Goal: Understand process/instructions: Learn how to perform a task or action

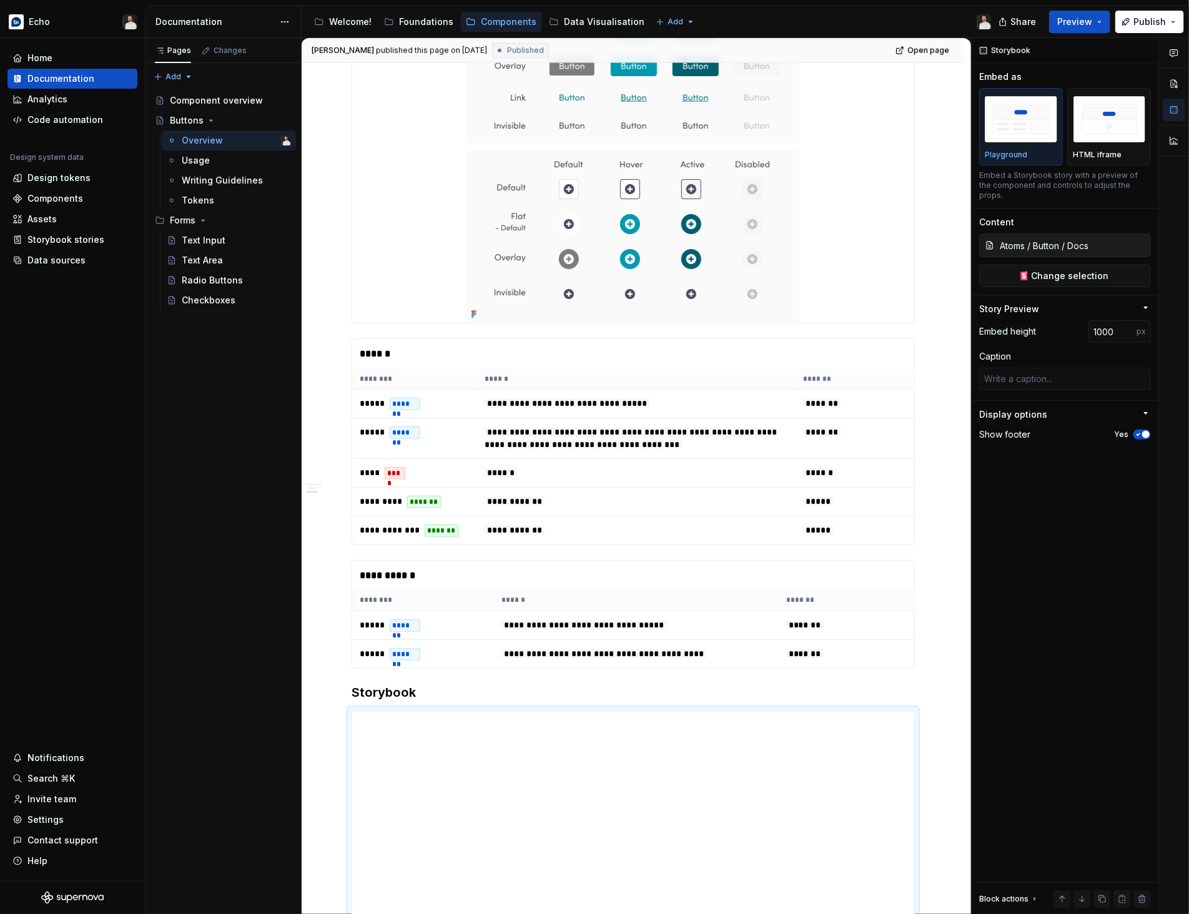
scroll to position [786, 0]
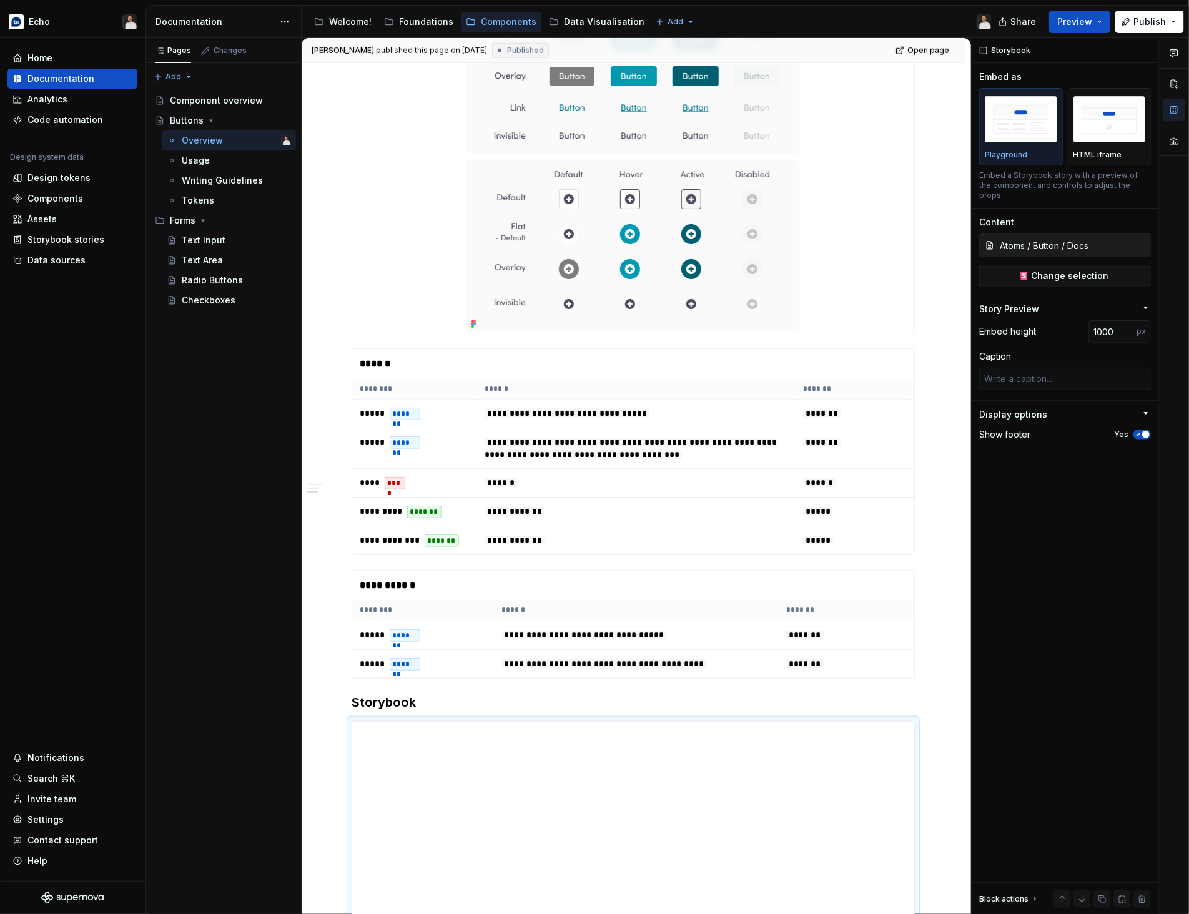
click at [930, 314] on div "**********" at bounding box center [633, 575] width 663 height 2289
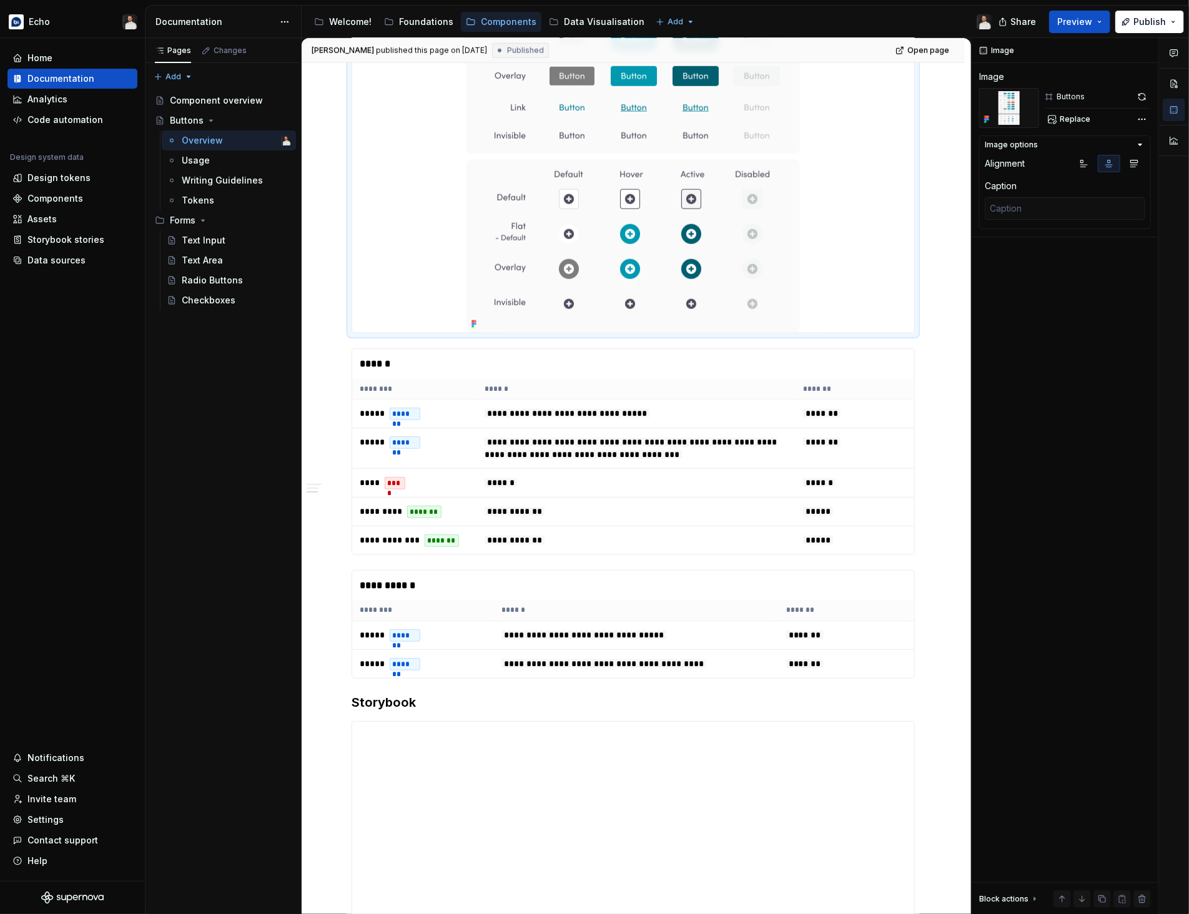
click at [914, 307] on div at bounding box center [633, 63] width 562 height 540
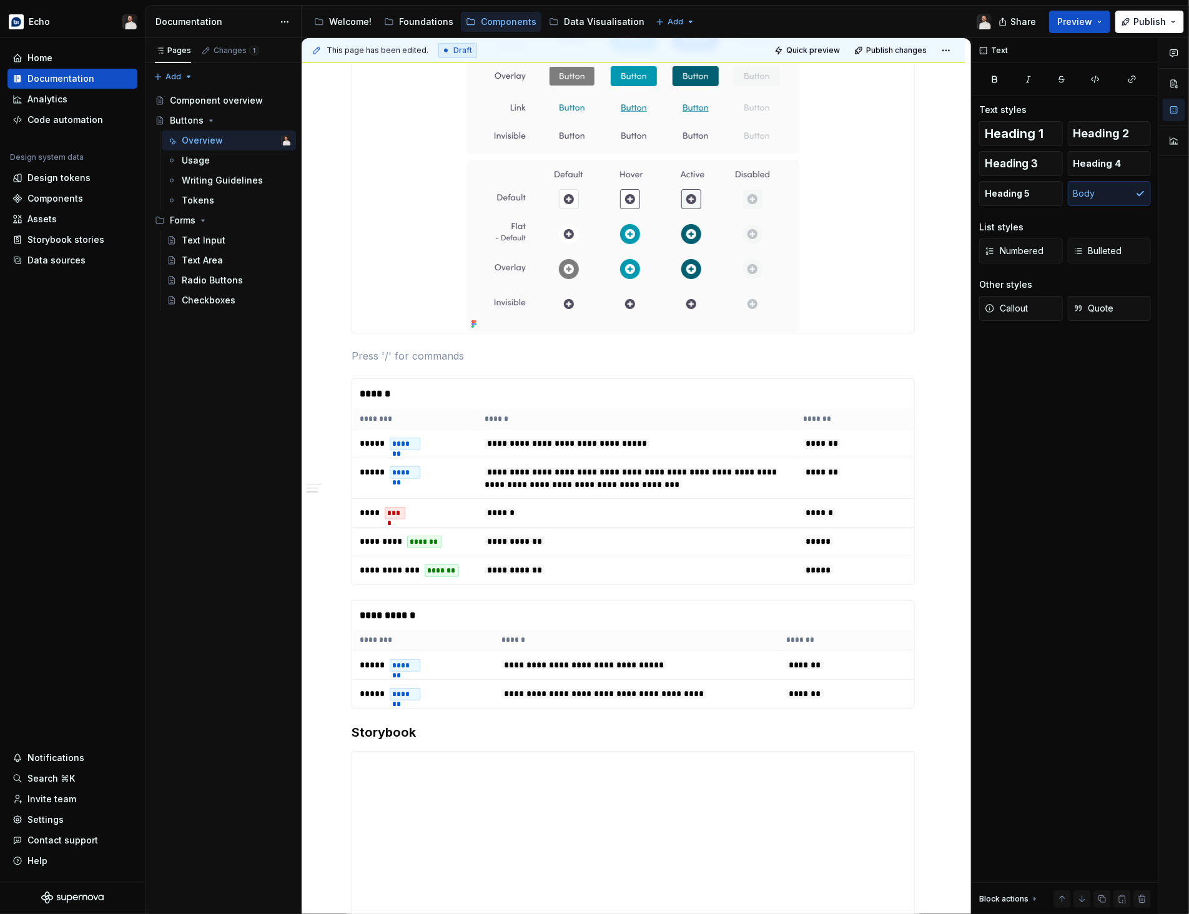
type textarea "*"
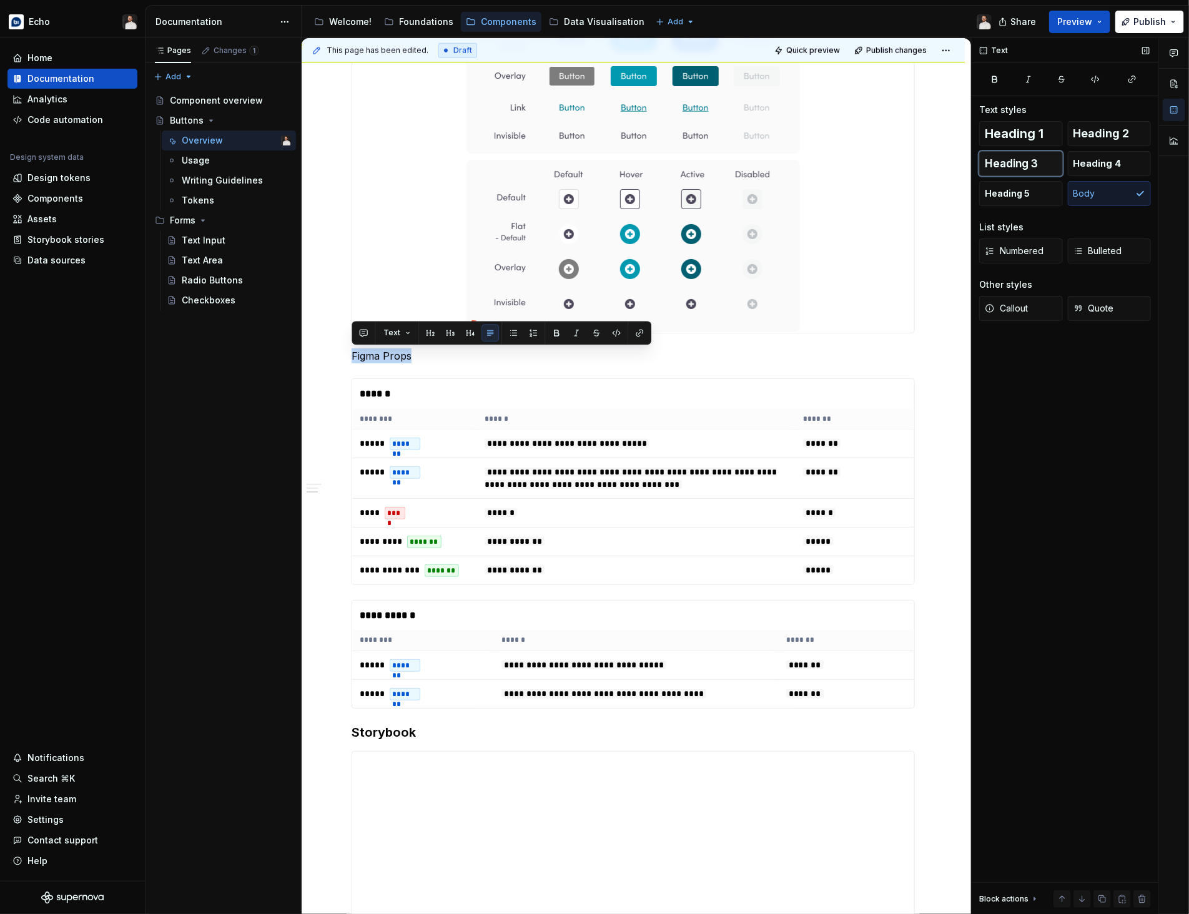
click at [1031, 172] on button "Heading 3" at bounding box center [1021, 163] width 84 height 25
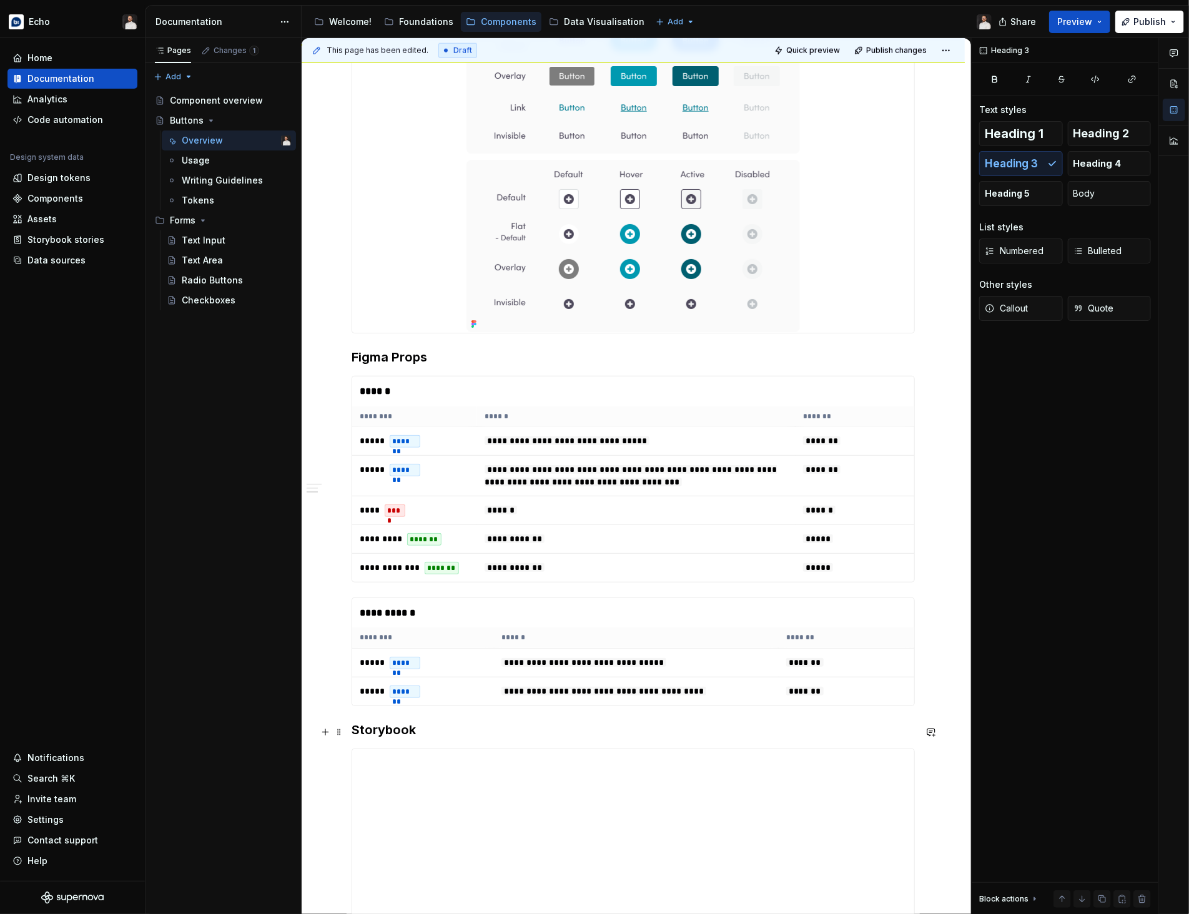
click at [392, 731] on h3 "Storybook" at bounding box center [633, 729] width 563 height 17
click at [416, 357] on h3 "Figma Props" at bounding box center [633, 357] width 563 height 17
click at [440, 727] on h3 "Storybook" at bounding box center [633, 729] width 563 height 17
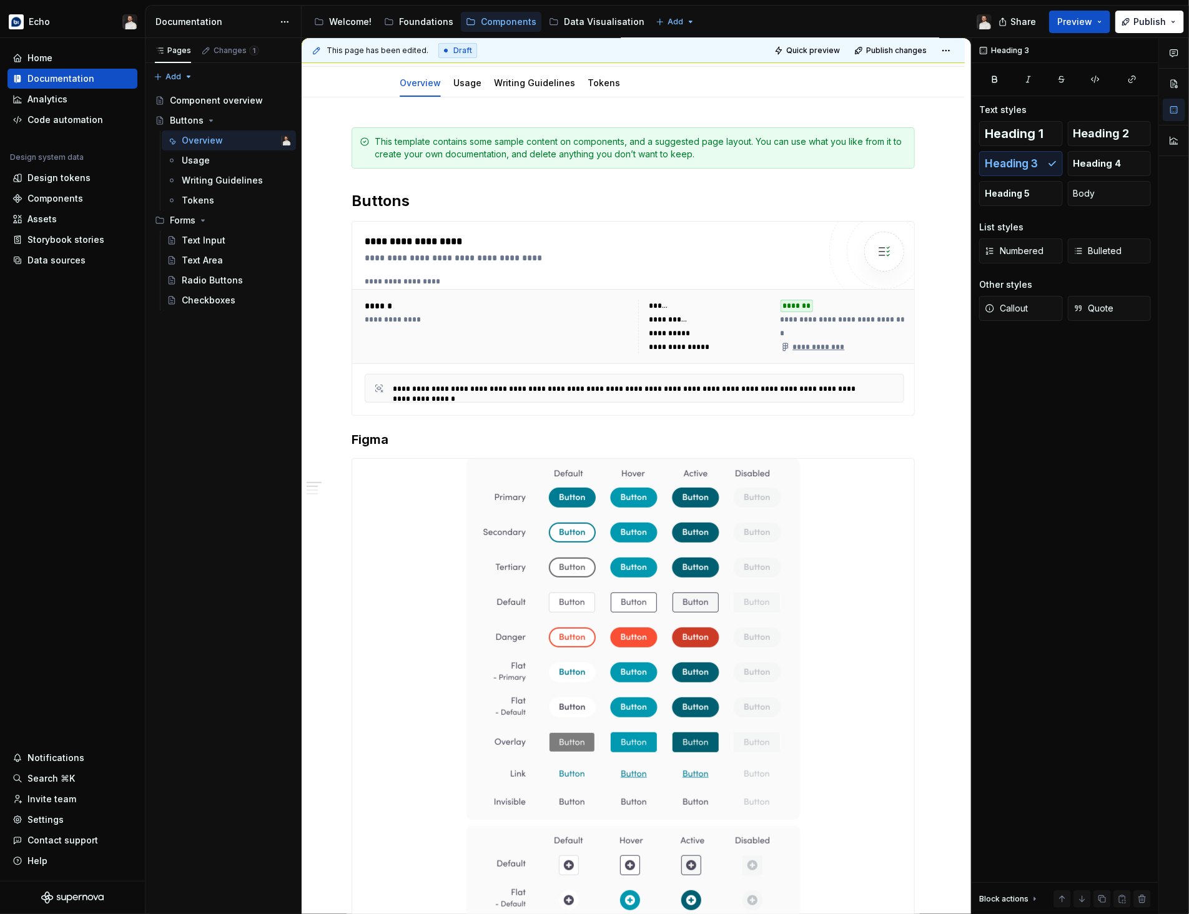
scroll to position [116, 0]
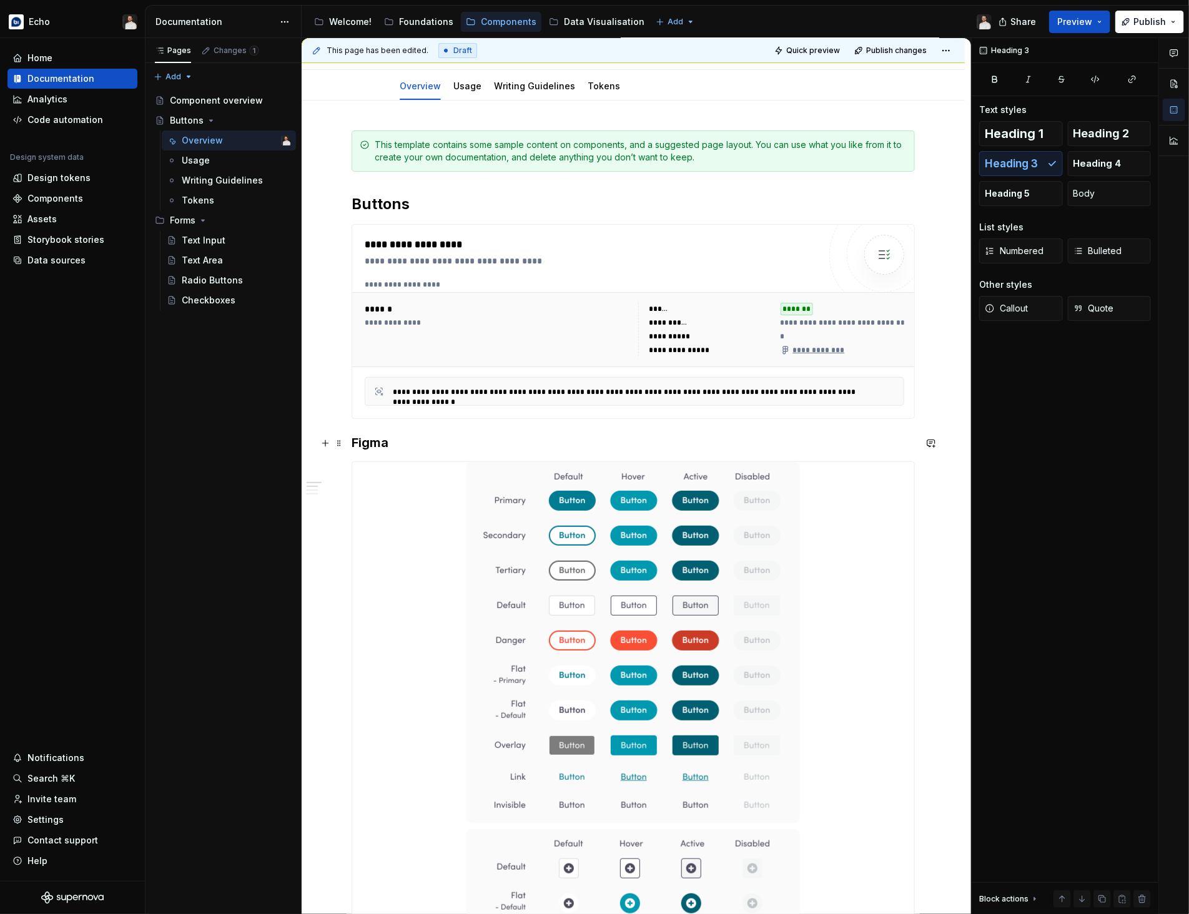
click at [390, 448] on h3 "Figma" at bounding box center [633, 442] width 563 height 17
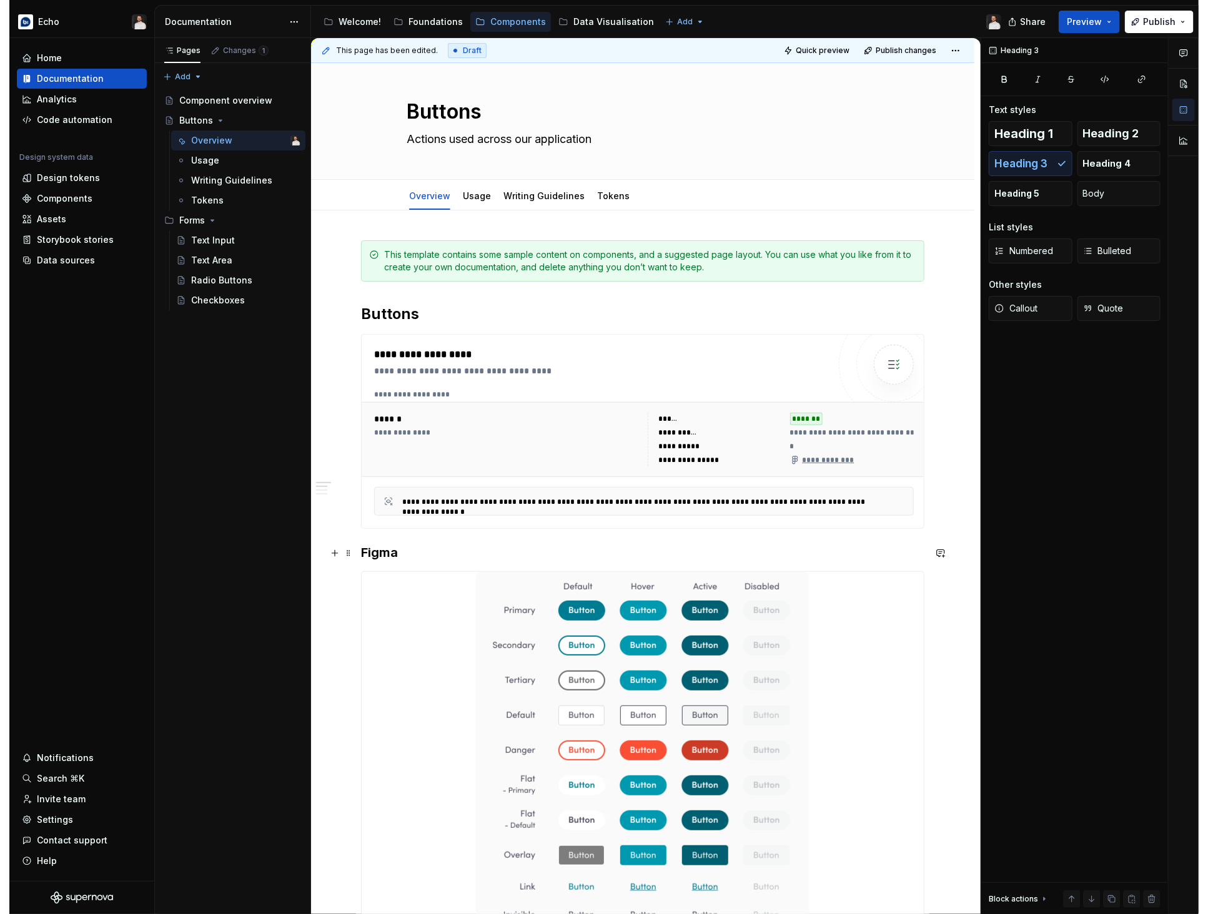
scroll to position [0, 0]
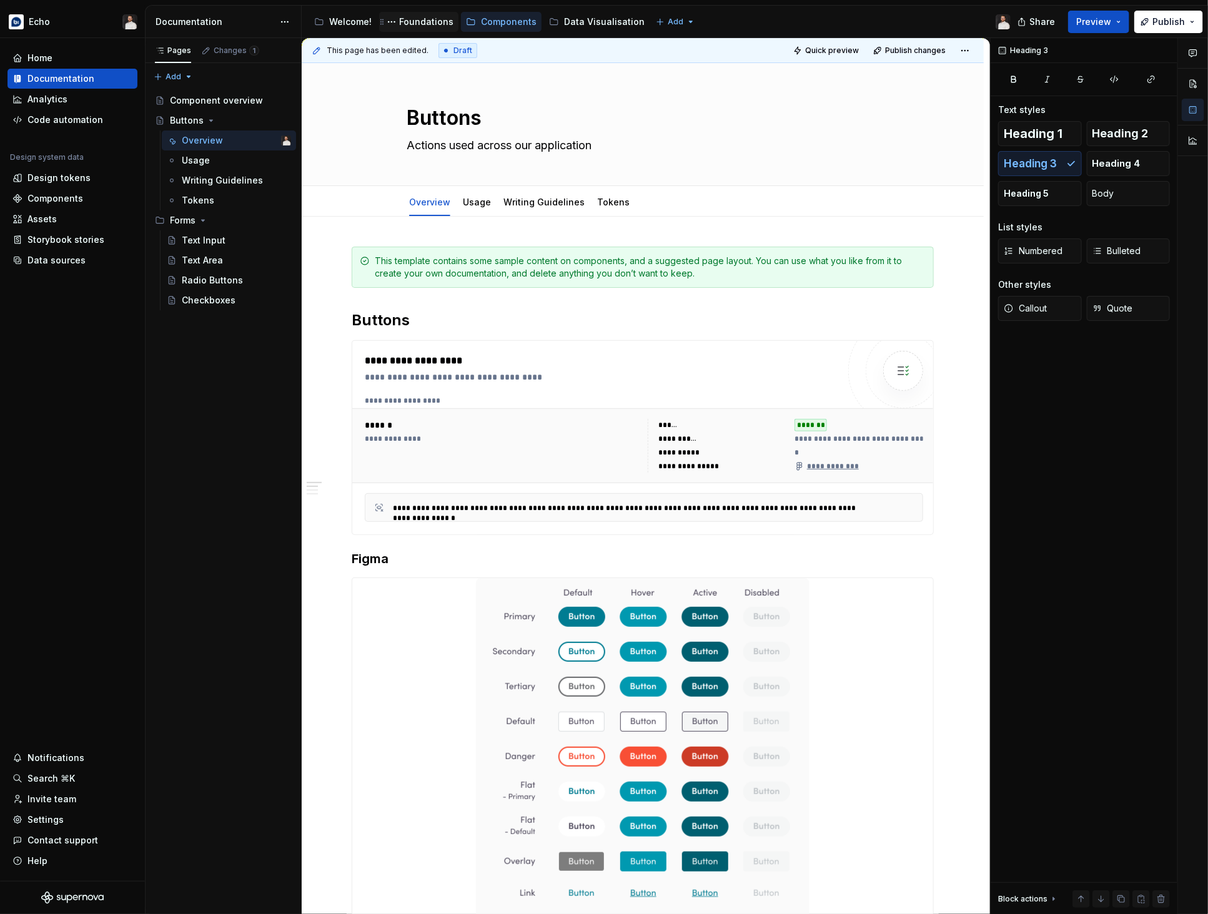
click at [417, 20] on div "Foundations" at bounding box center [426, 22] width 54 height 12
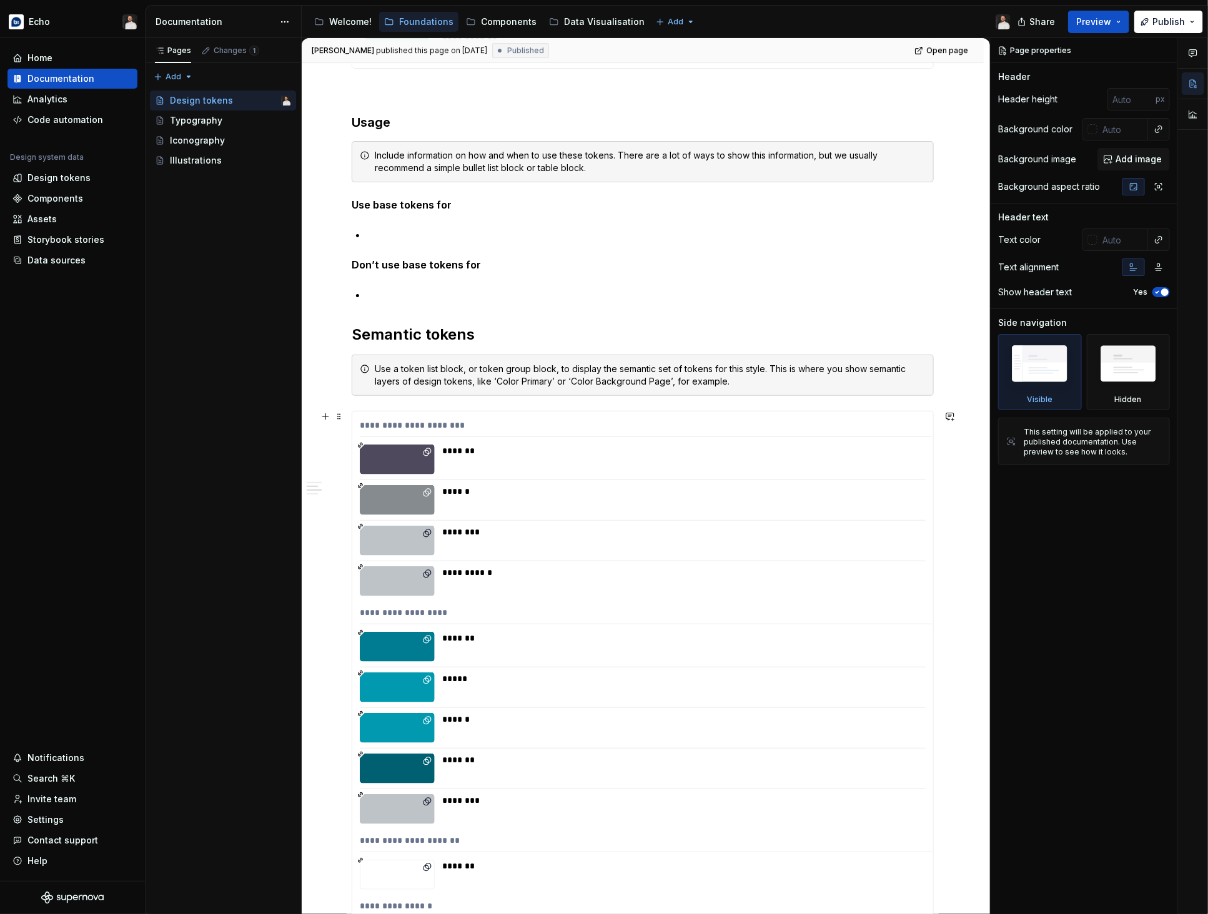
scroll to position [5159, 0]
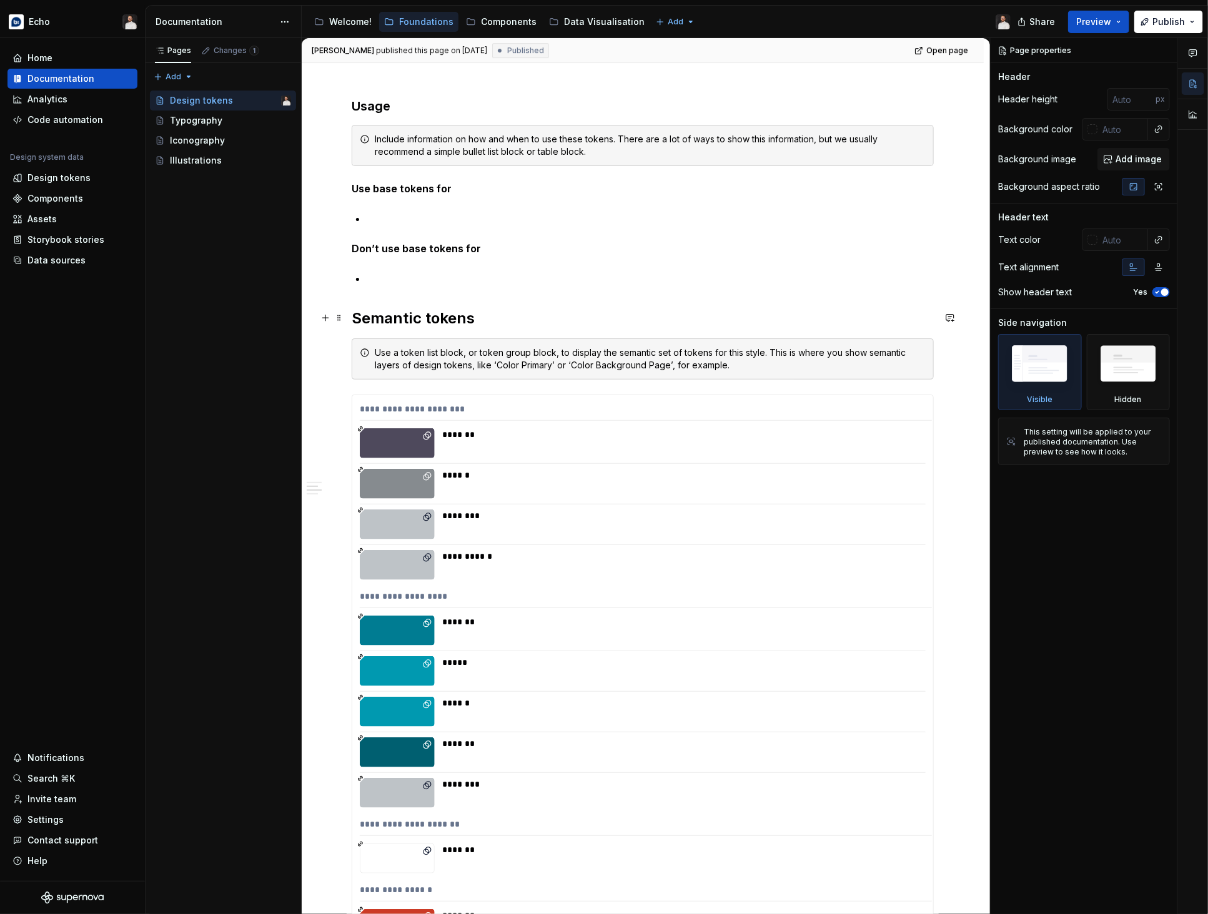
click at [448, 318] on h2 "Semantic tokens" at bounding box center [643, 319] width 582 height 20
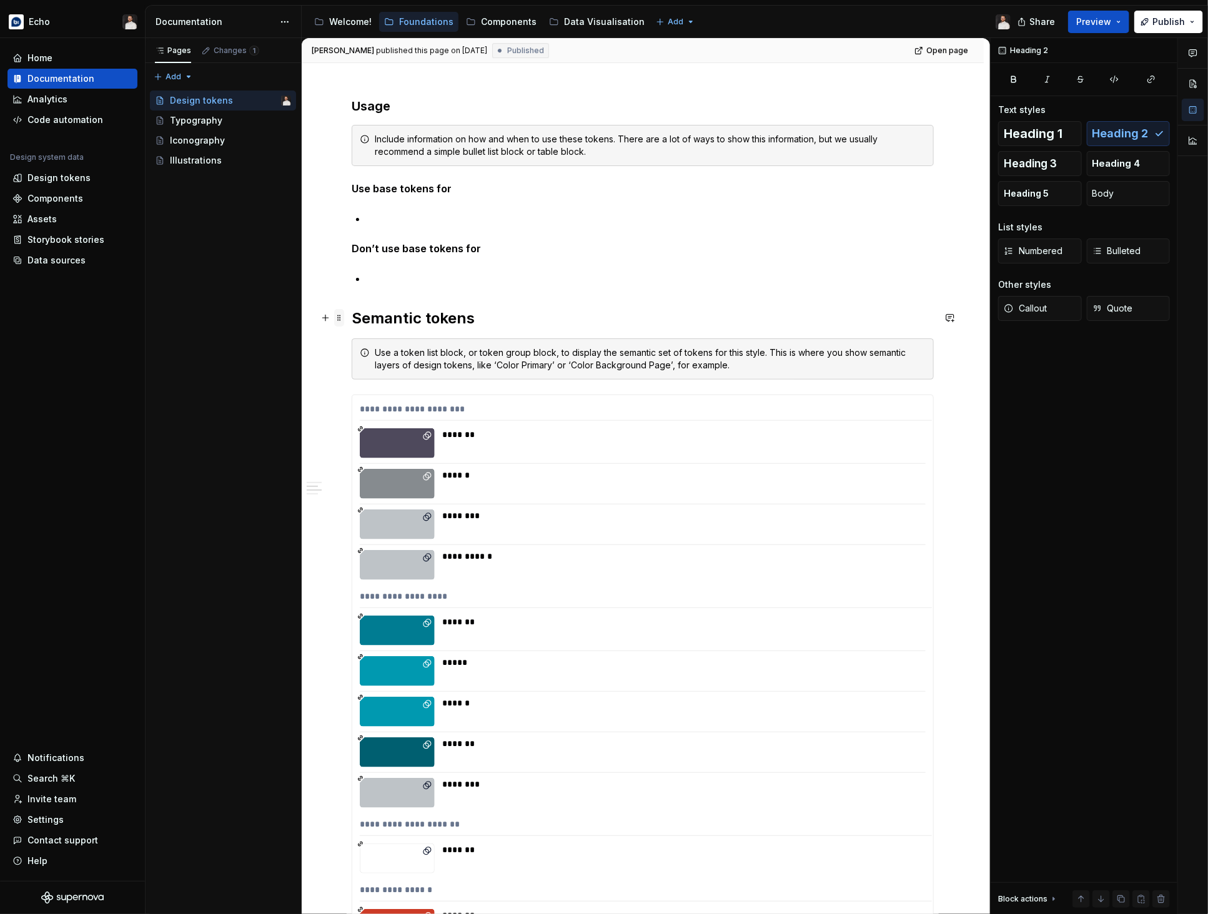
click at [340, 319] on span at bounding box center [339, 317] width 10 height 17
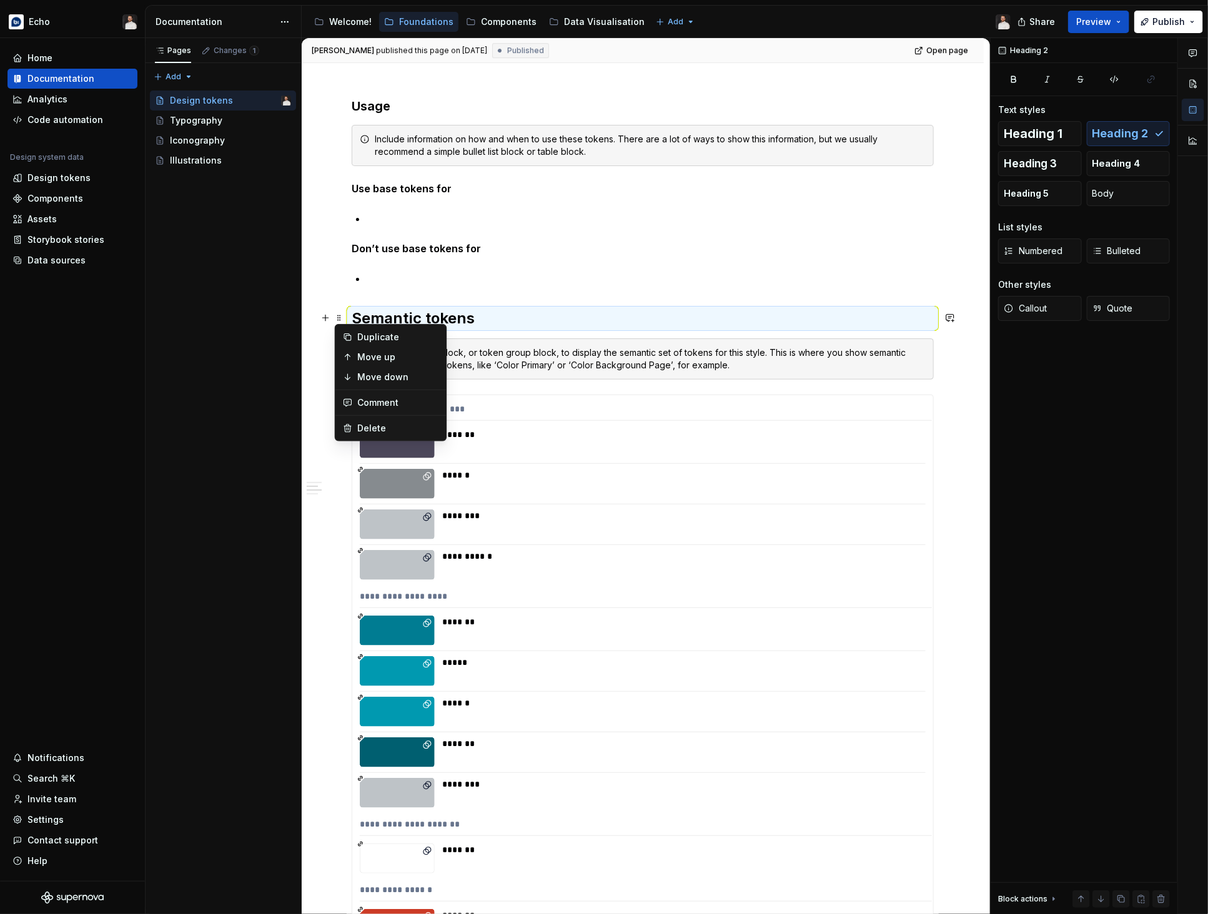
click at [512, 315] on h2 "Semantic tokens" at bounding box center [643, 319] width 582 height 20
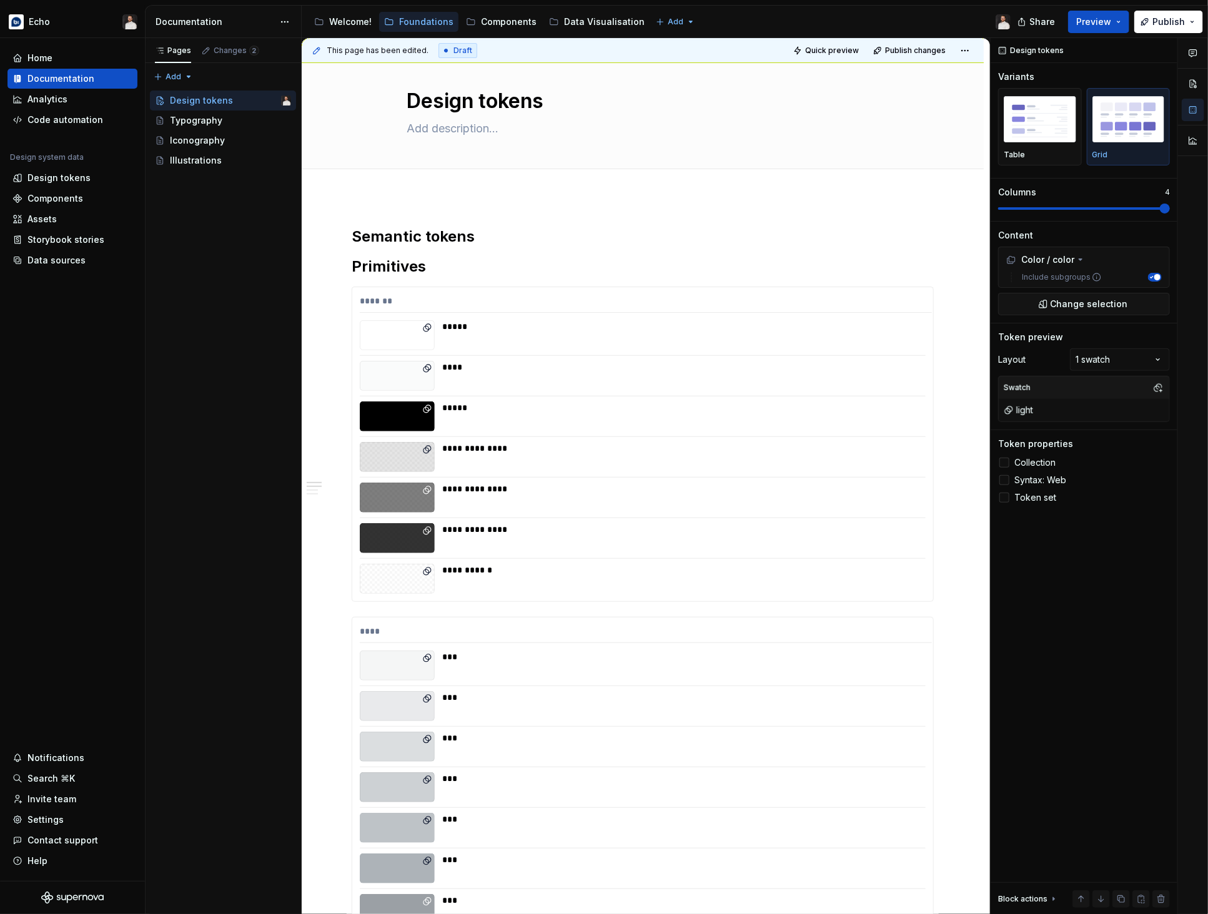
scroll to position [0, 0]
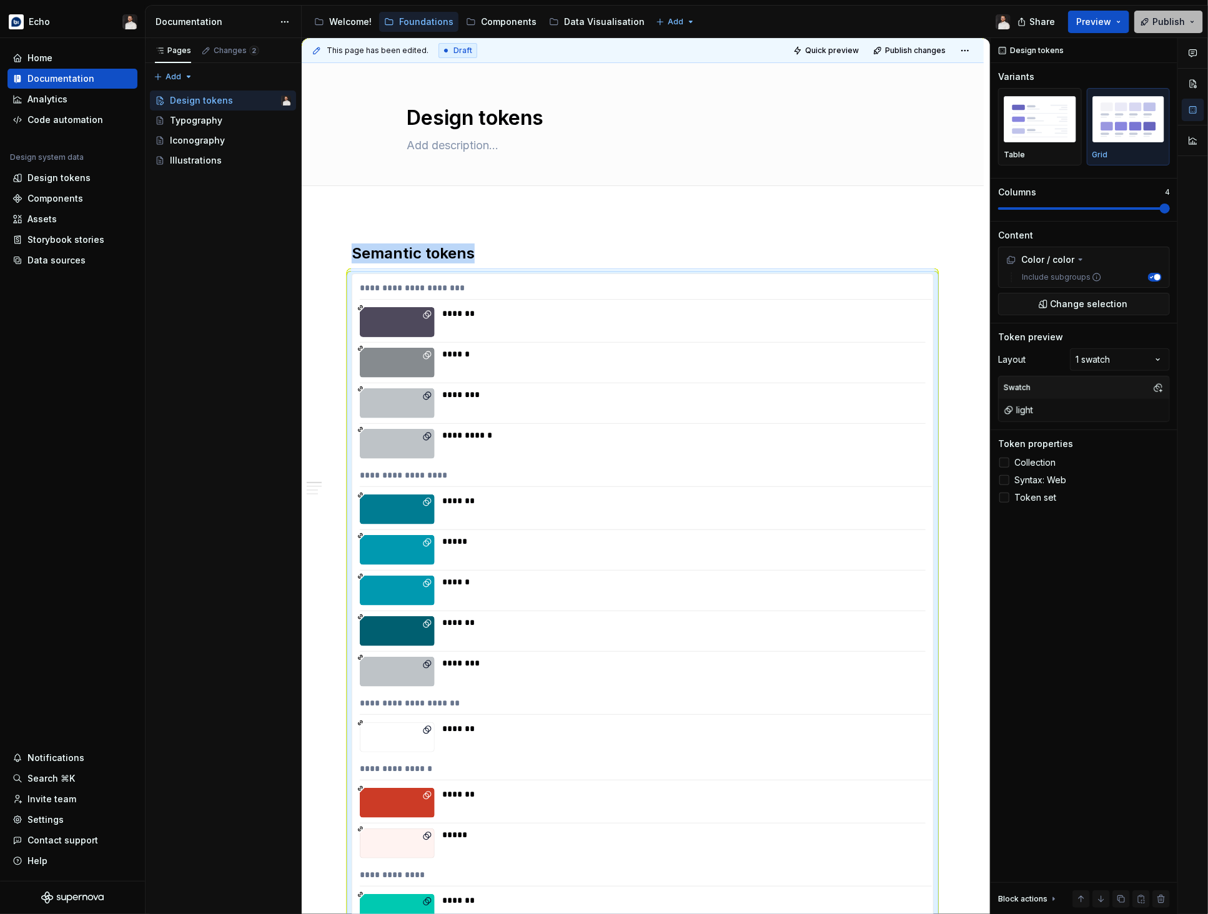
click at [1159, 22] on span "Publish" at bounding box center [1168, 22] width 32 height 12
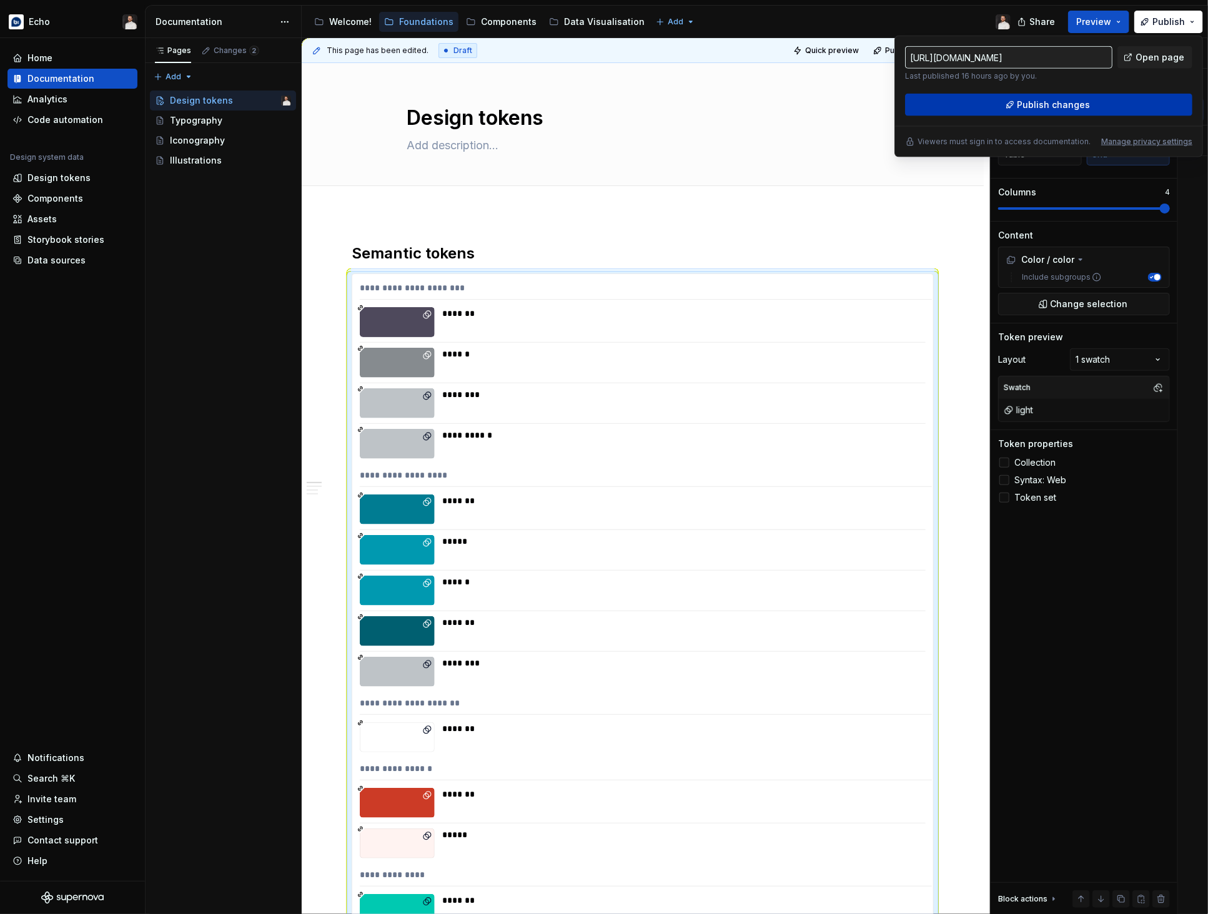
click at [1051, 104] on span "Publish changes" at bounding box center [1053, 105] width 73 height 12
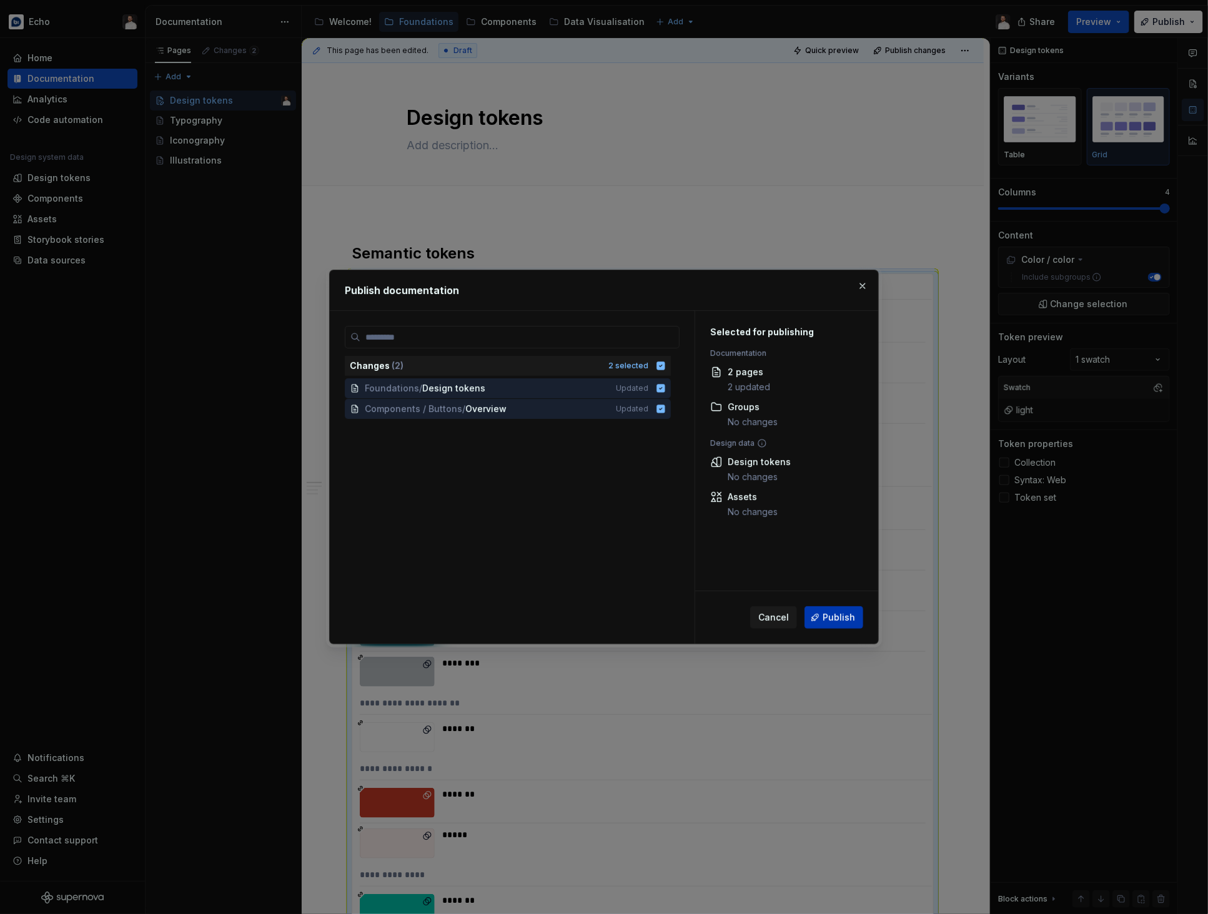
click at [826, 621] on span "Publish" at bounding box center [839, 617] width 32 height 12
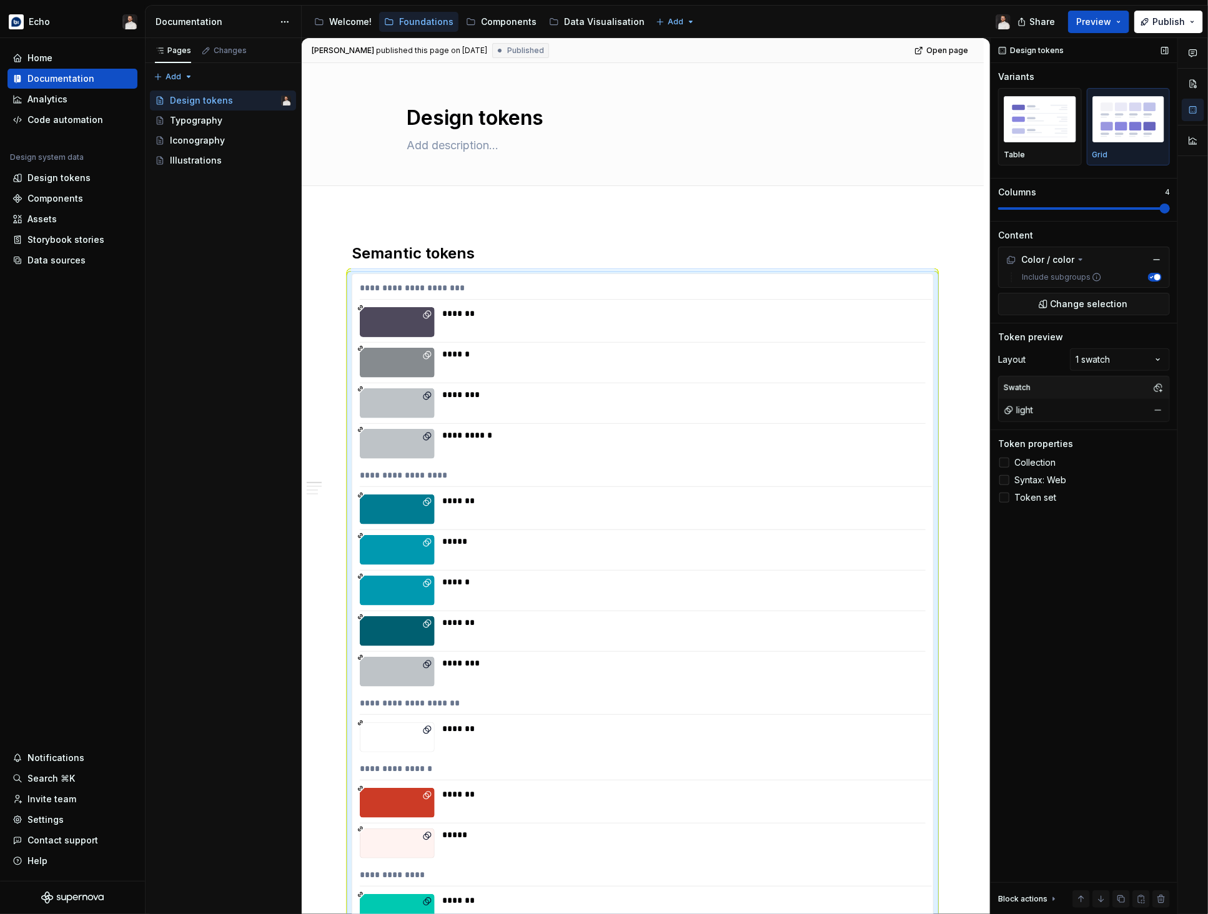
click at [1048, 481] on span "Syntax: Web" at bounding box center [1040, 480] width 52 height 10
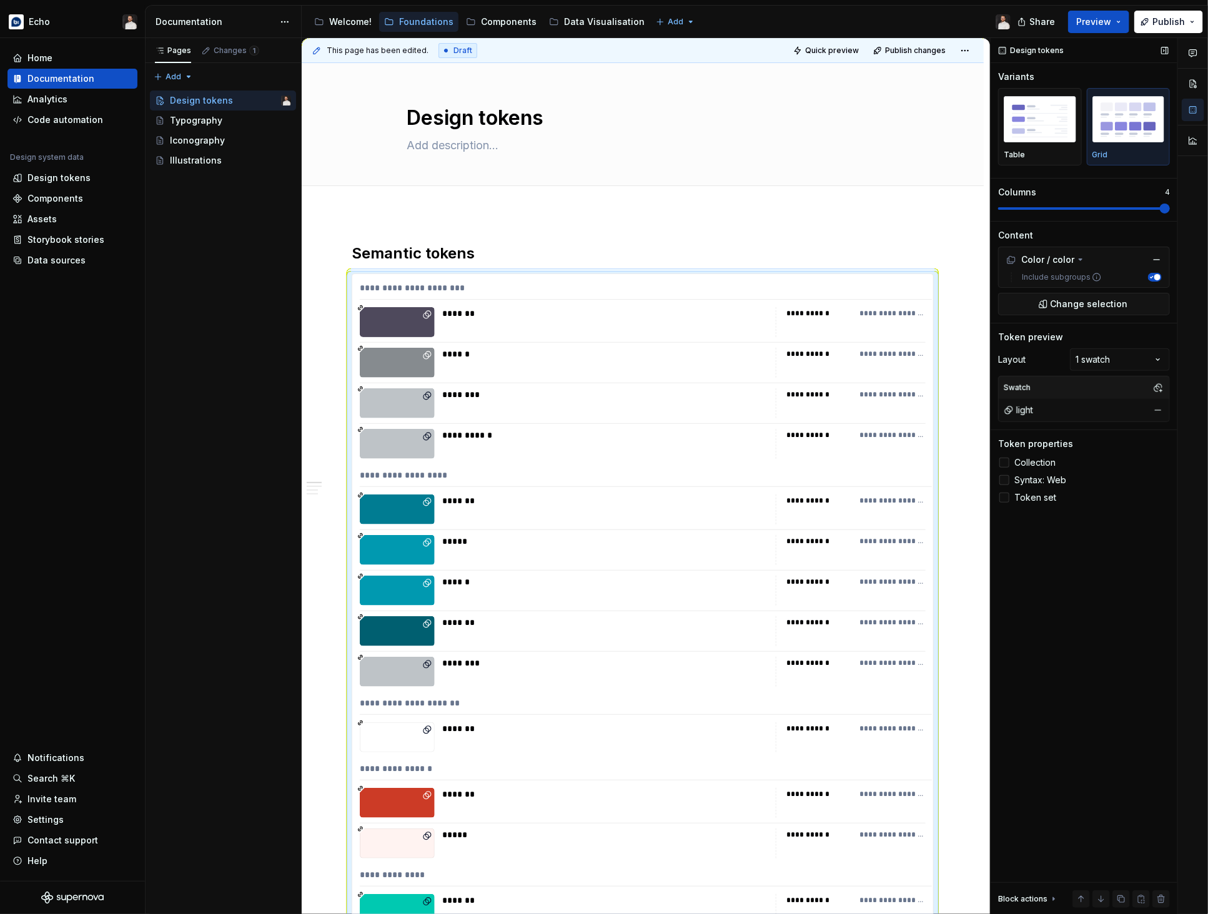
click at [1031, 479] on span "Syntax: Web" at bounding box center [1040, 480] width 52 height 10
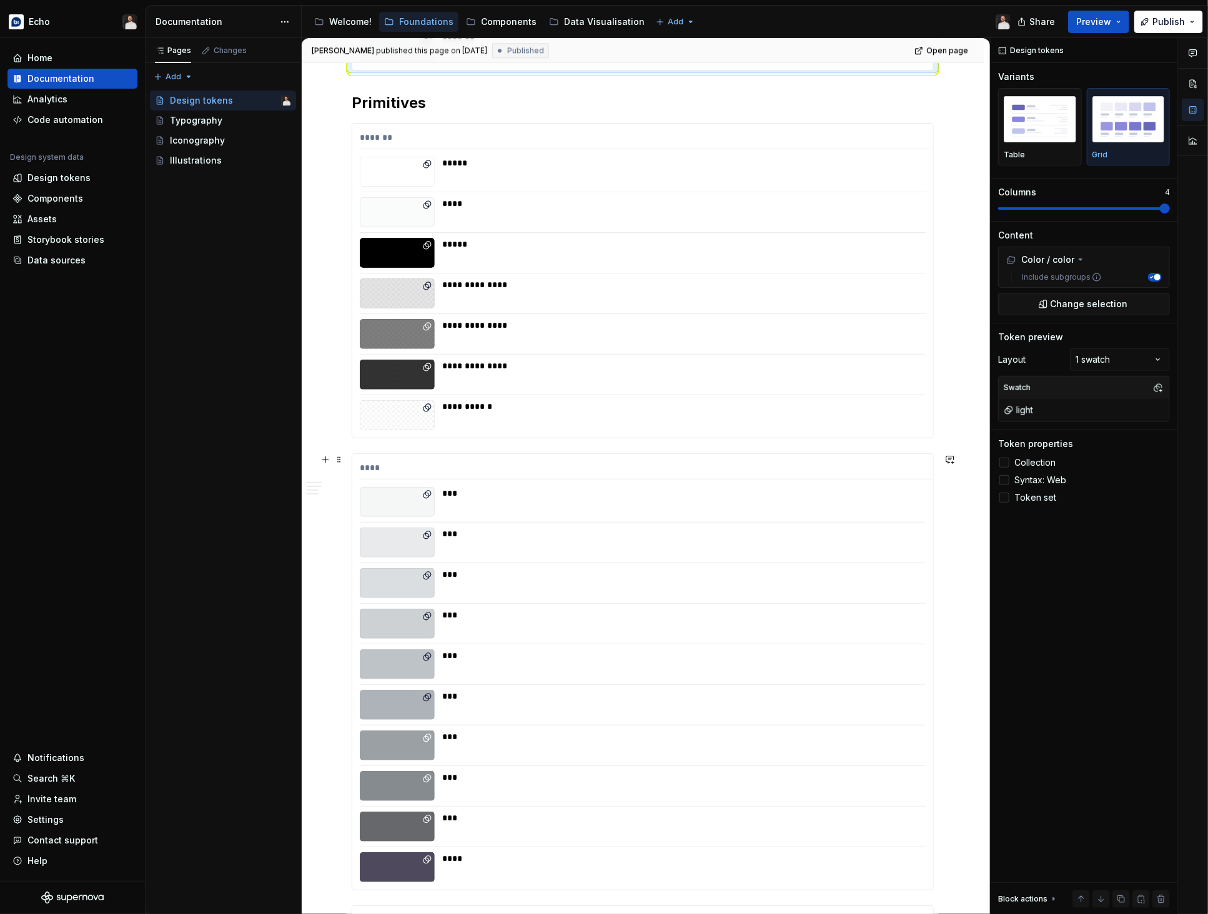
scroll to position [1901, 0]
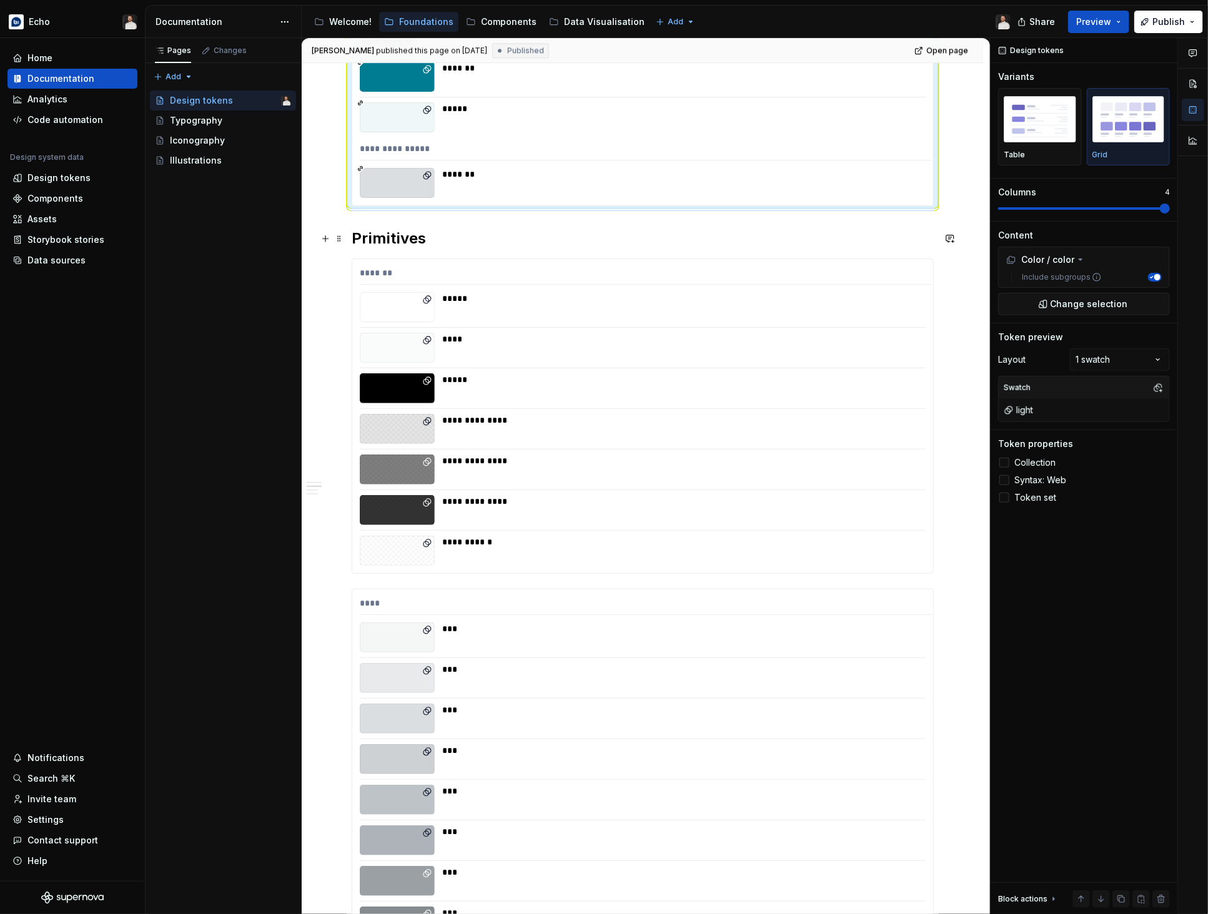
click at [441, 240] on h2 "Primitives" at bounding box center [643, 239] width 582 height 20
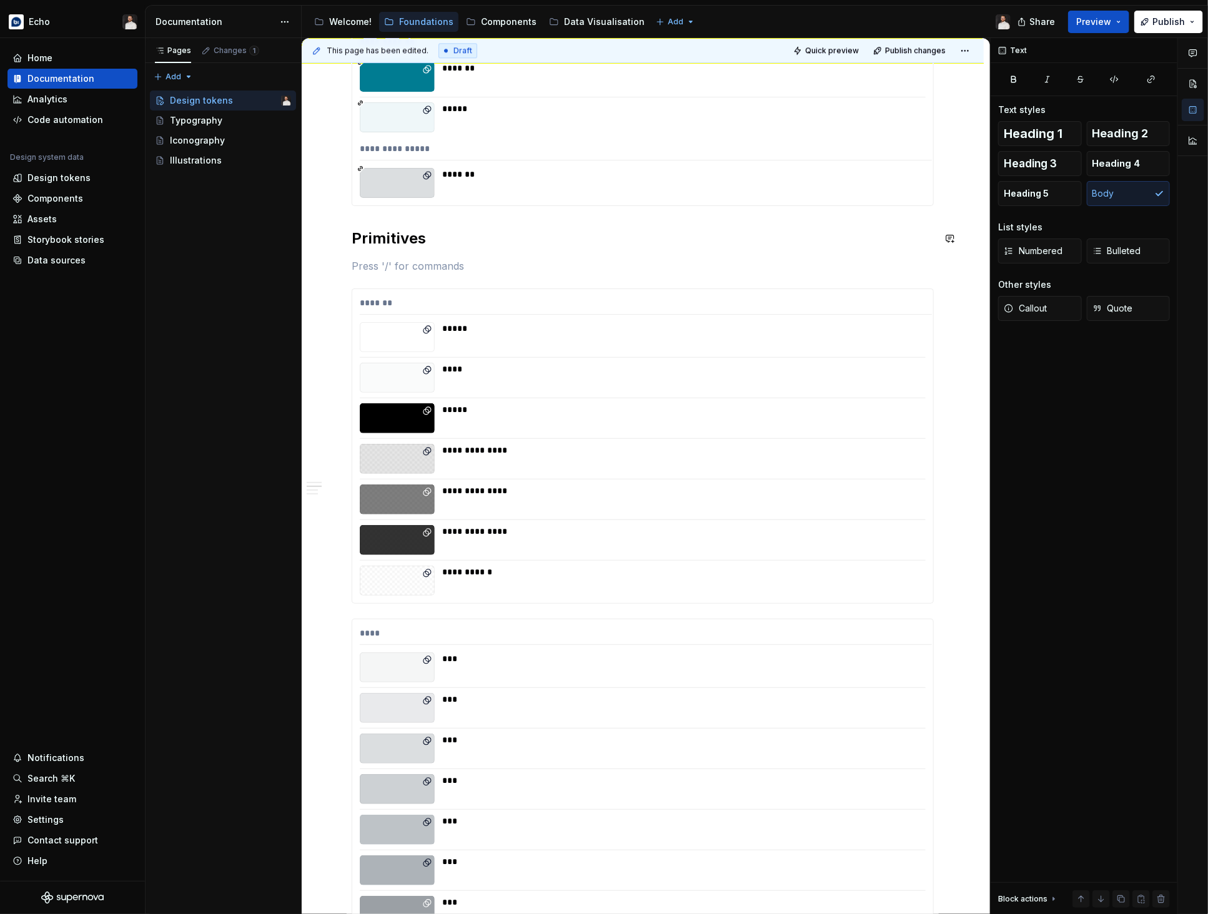
type textarea "*"
click at [1034, 307] on span "Callout" at bounding box center [1025, 308] width 43 height 12
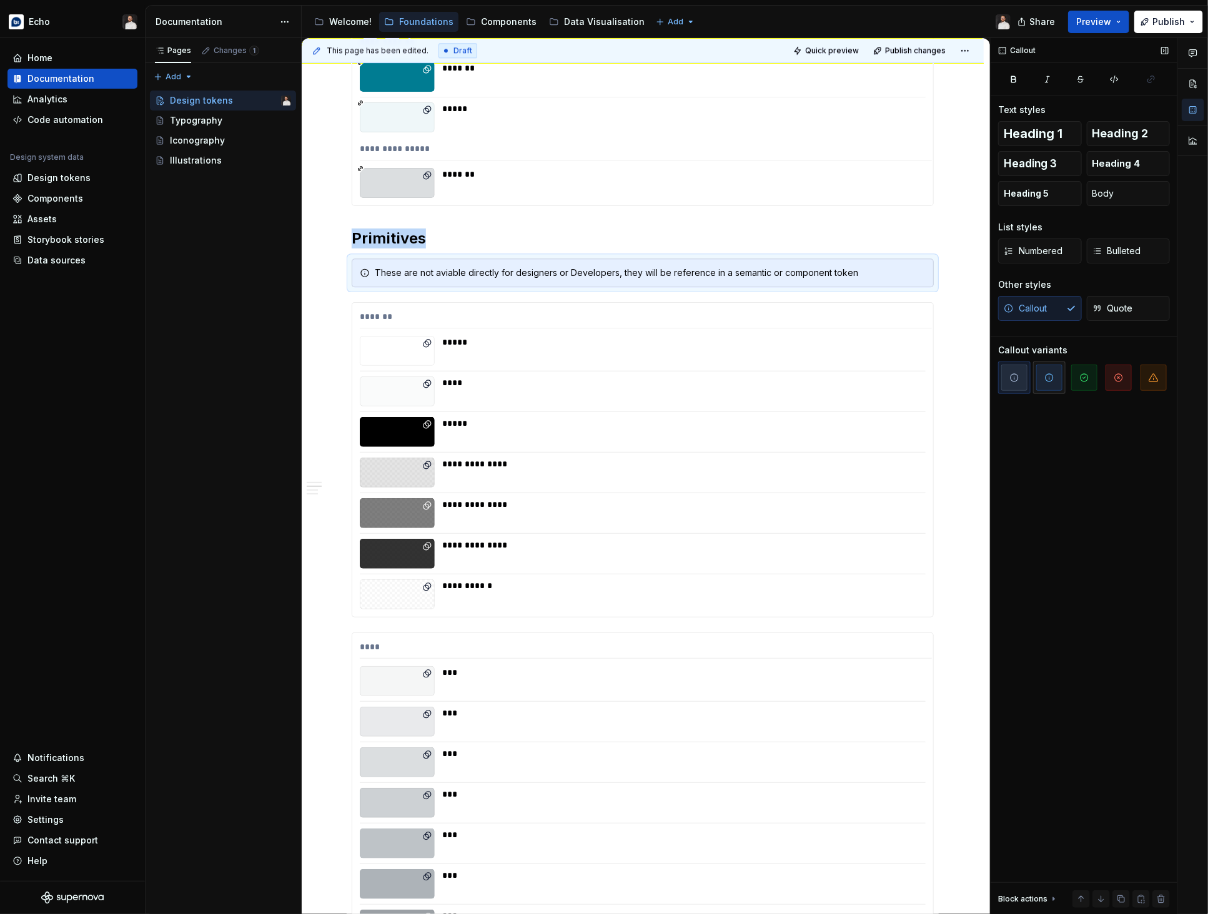
click at [1053, 373] on icon "button" at bounding box center [1049, 378] width 10 height 10
click at [394, 272] on div "These are not aviable directly for designers or Developers, they will be refere…" at bounding box center [650, 273] width 551 height 12
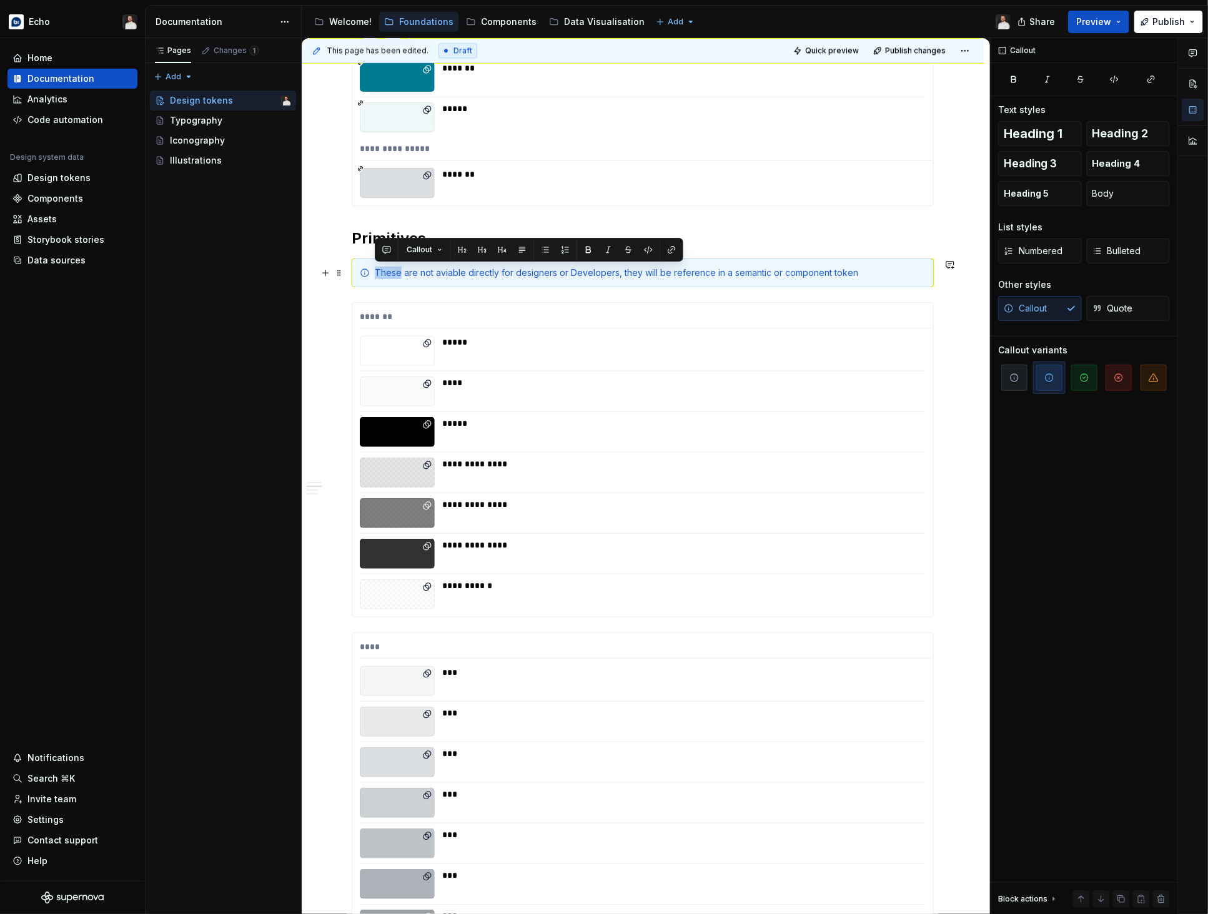
click at [394, 272] on div "These are not aviable directly for designers or Developers, they will be refere…" at bounding box center [650, 273] width 551 height 12
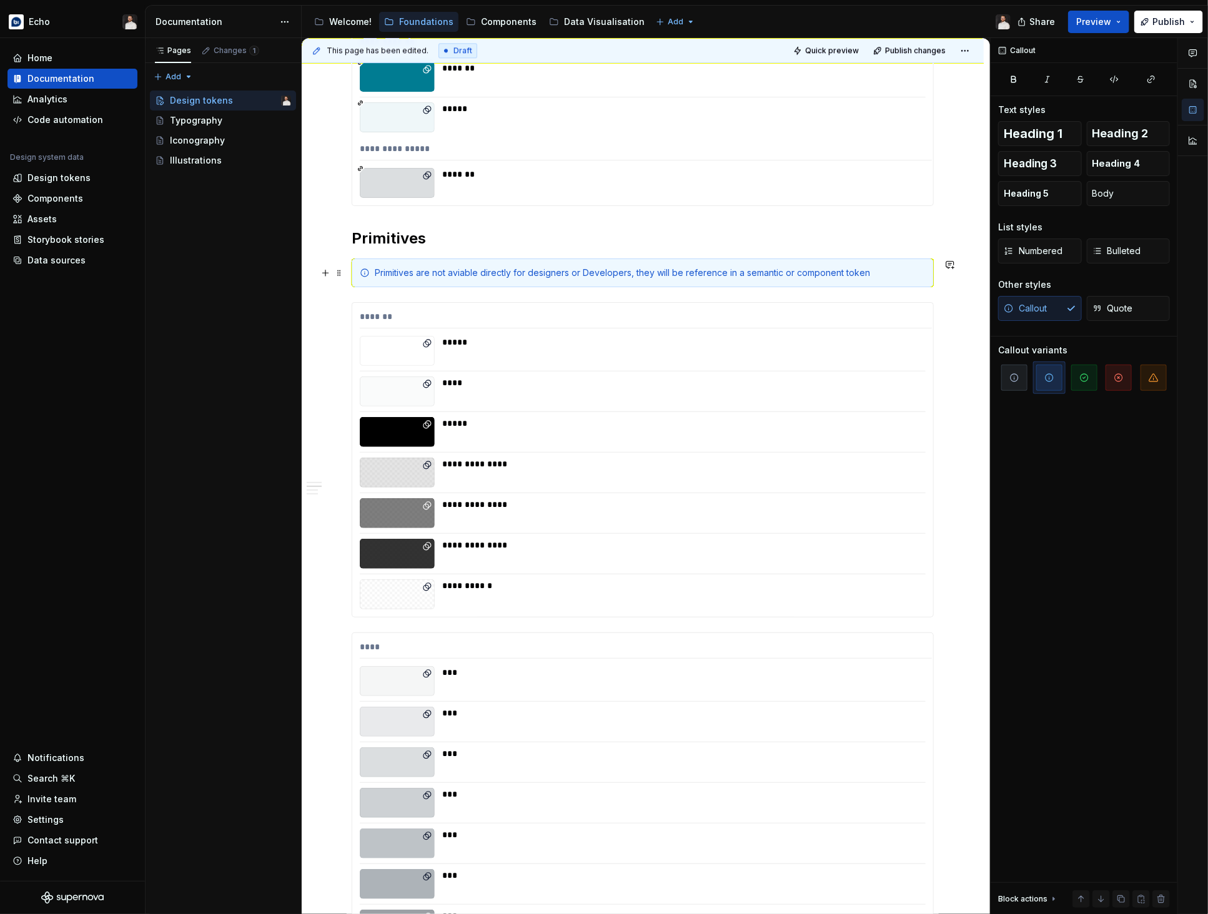
click at [461, 272] on div "Primitives are not aviable directly for designers or Developers, they will be r…" at bounding box center [650, 273] width 551 height 12
click at [543, 275] on div "Primitives are not available directly for designers or Developers, they will be…" at bounding box center [650, 273] width 551 height 12
drag, startPoint x: 672, startPoint y: 238, endPoint x: 913, endPoint y: 122, distance: 267.3
click at [672, 238] on h2 "Primitives" at bounding box center [643, 239] width 582 height 20
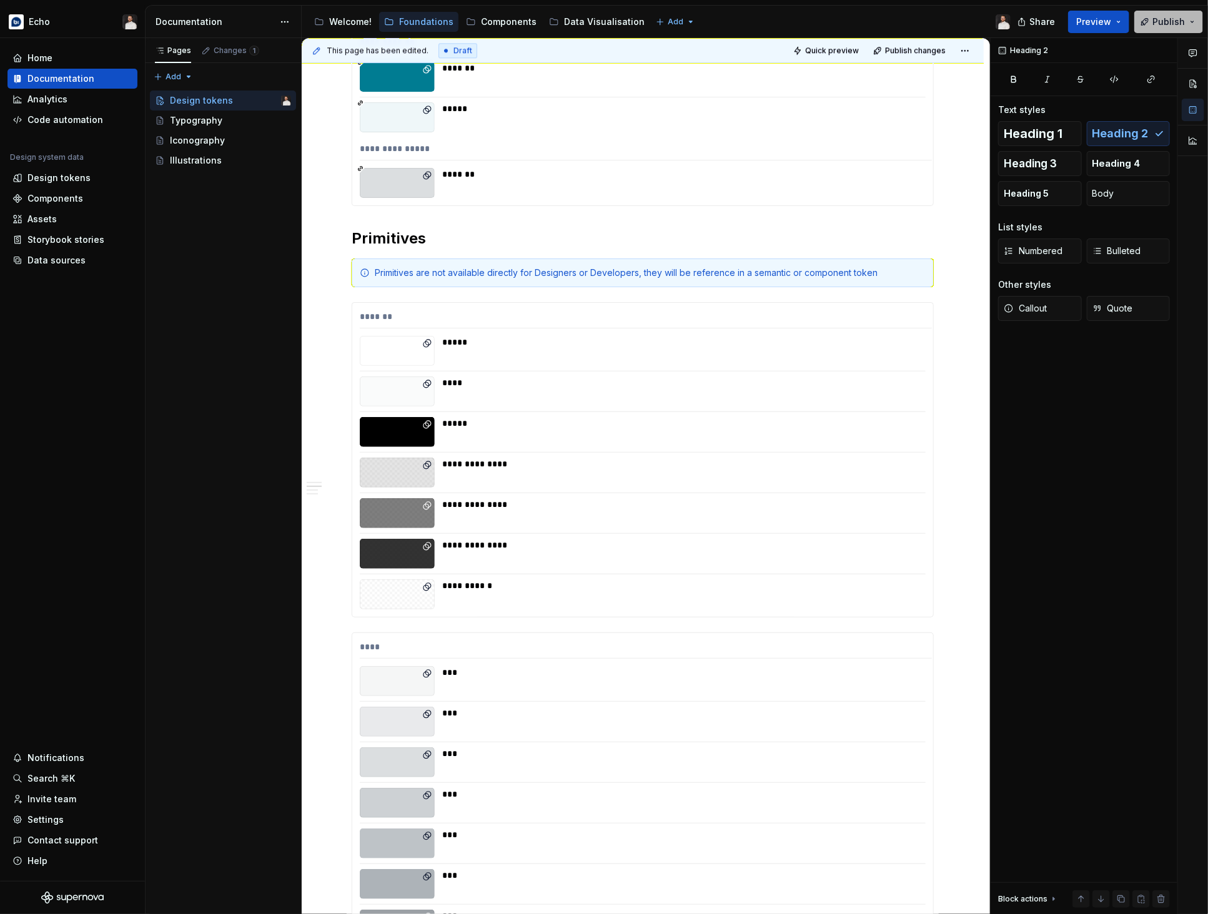
click at [1172, 24] on span "Publish" at bounding box center [1168, 22] width 32 height 12
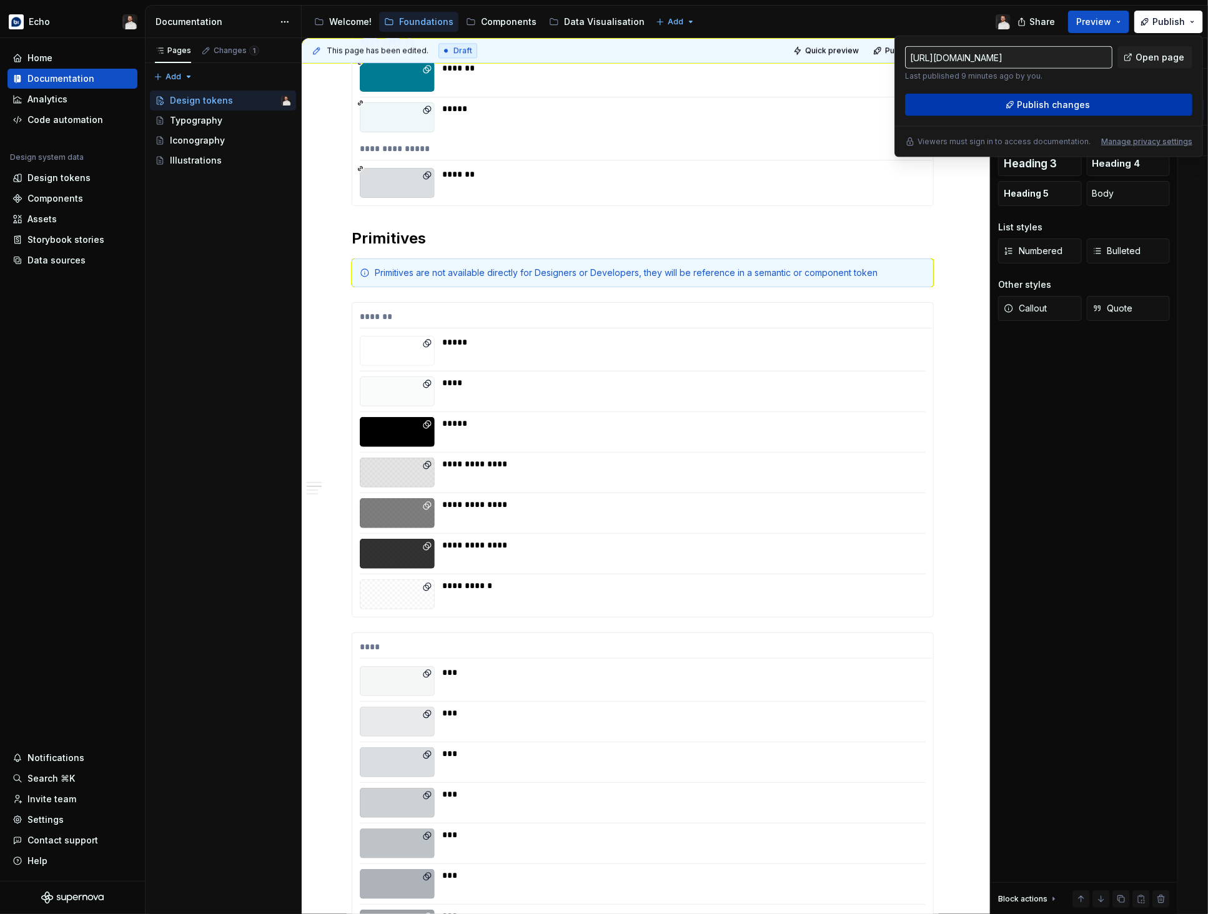
click at [1091, 104] on button "Publish changes" at bounding box center [1048, 105] width 287 height 22
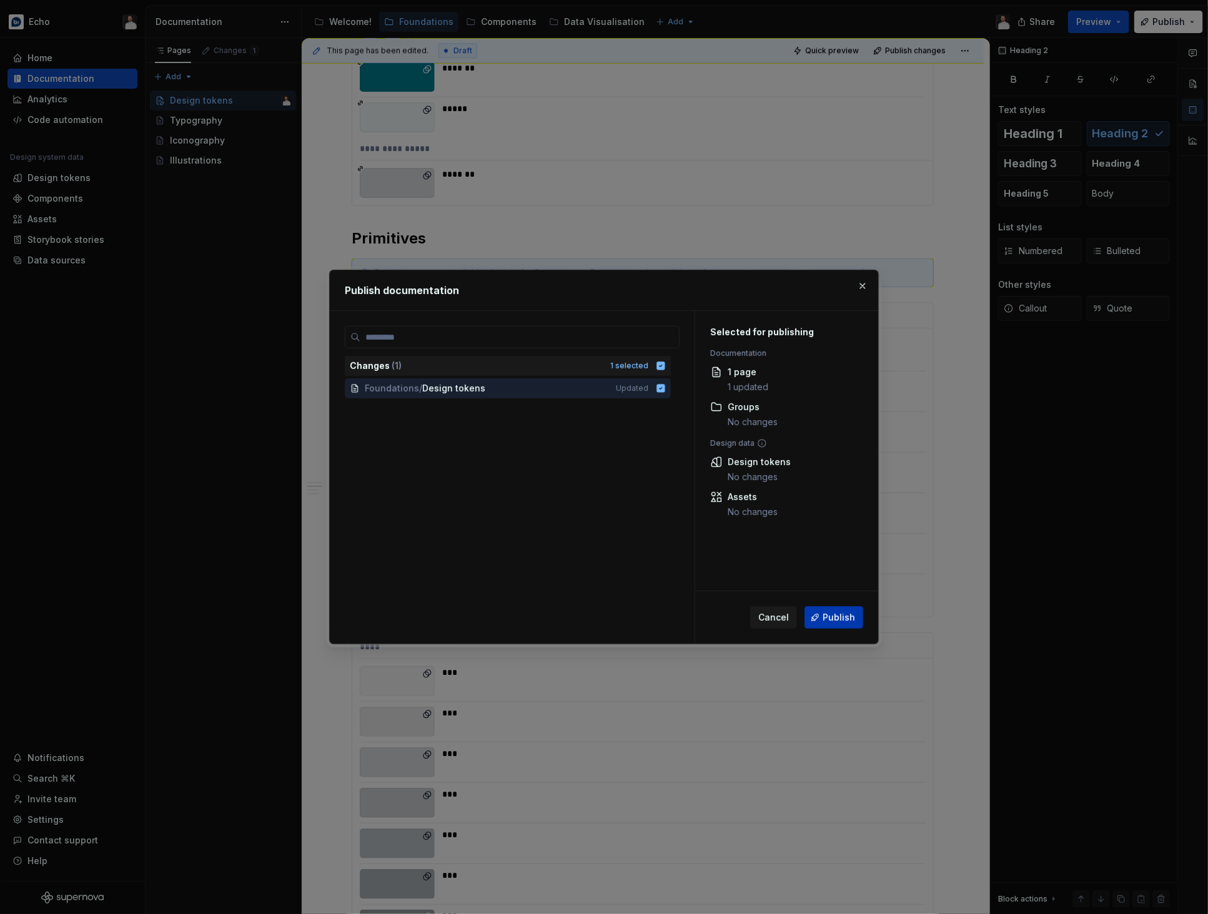
click at [856, 617] on button "Publish" at bounding box center [833, 617] width 59 height 22
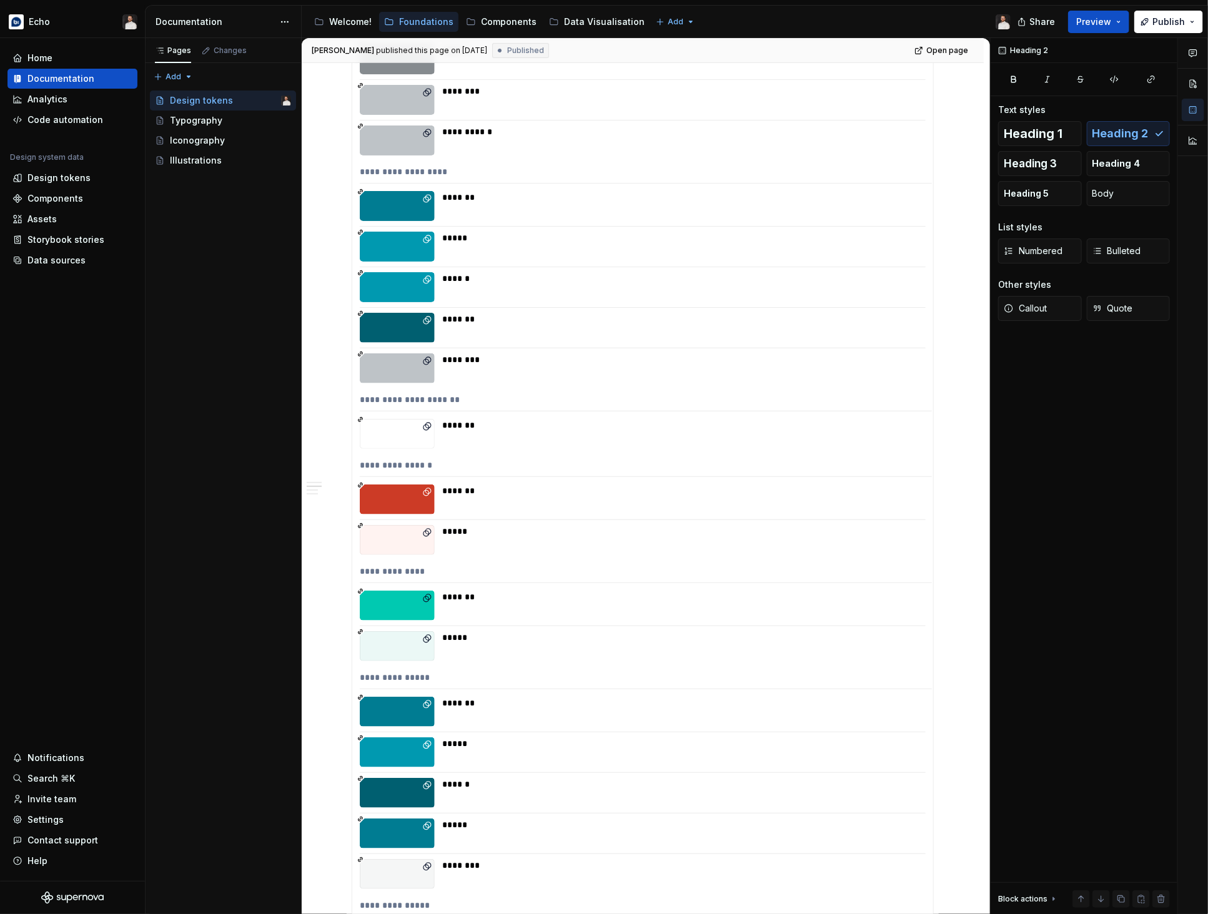
scroll to position [0, 0]
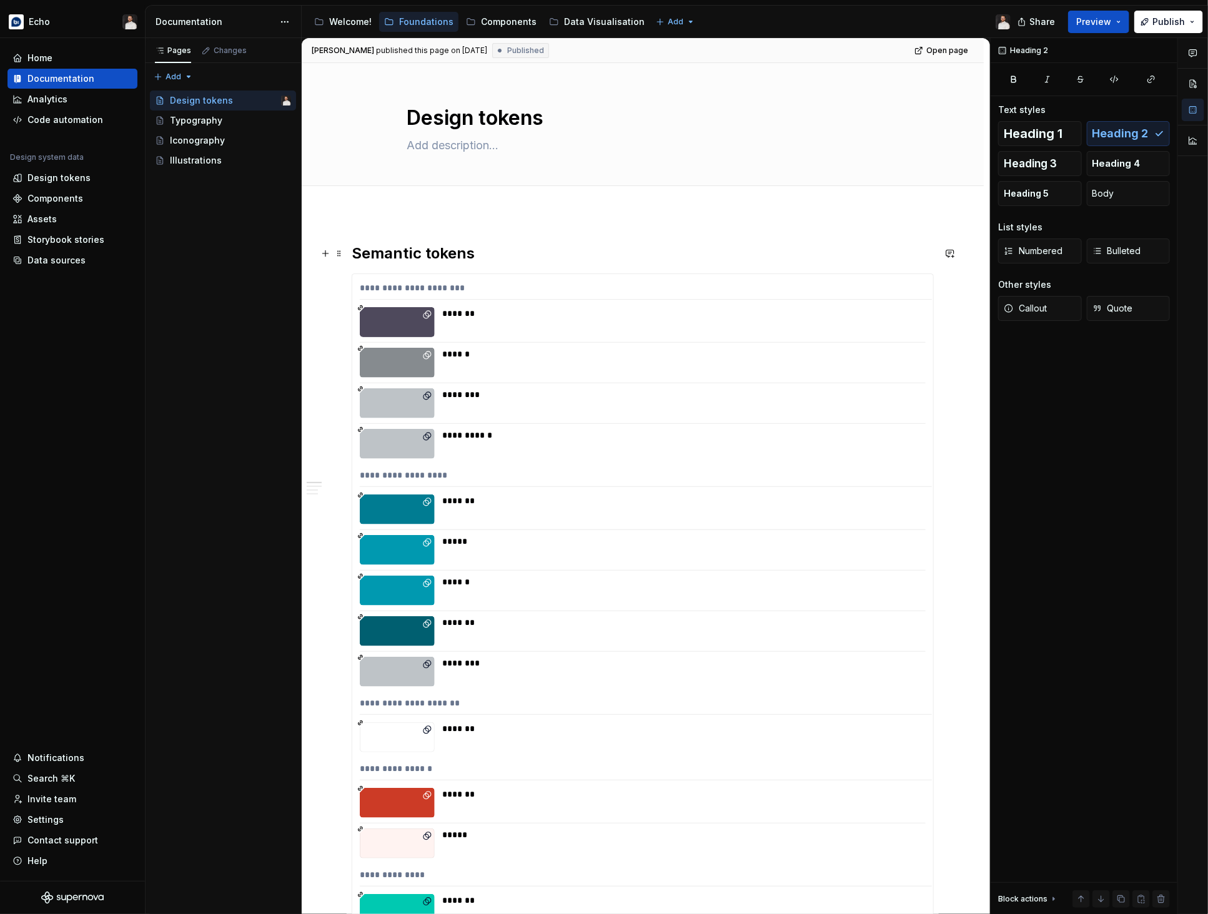
click at [516, 257] on h2 "Semantic tokens" at bounding box center [643, 254] width 582 height 20
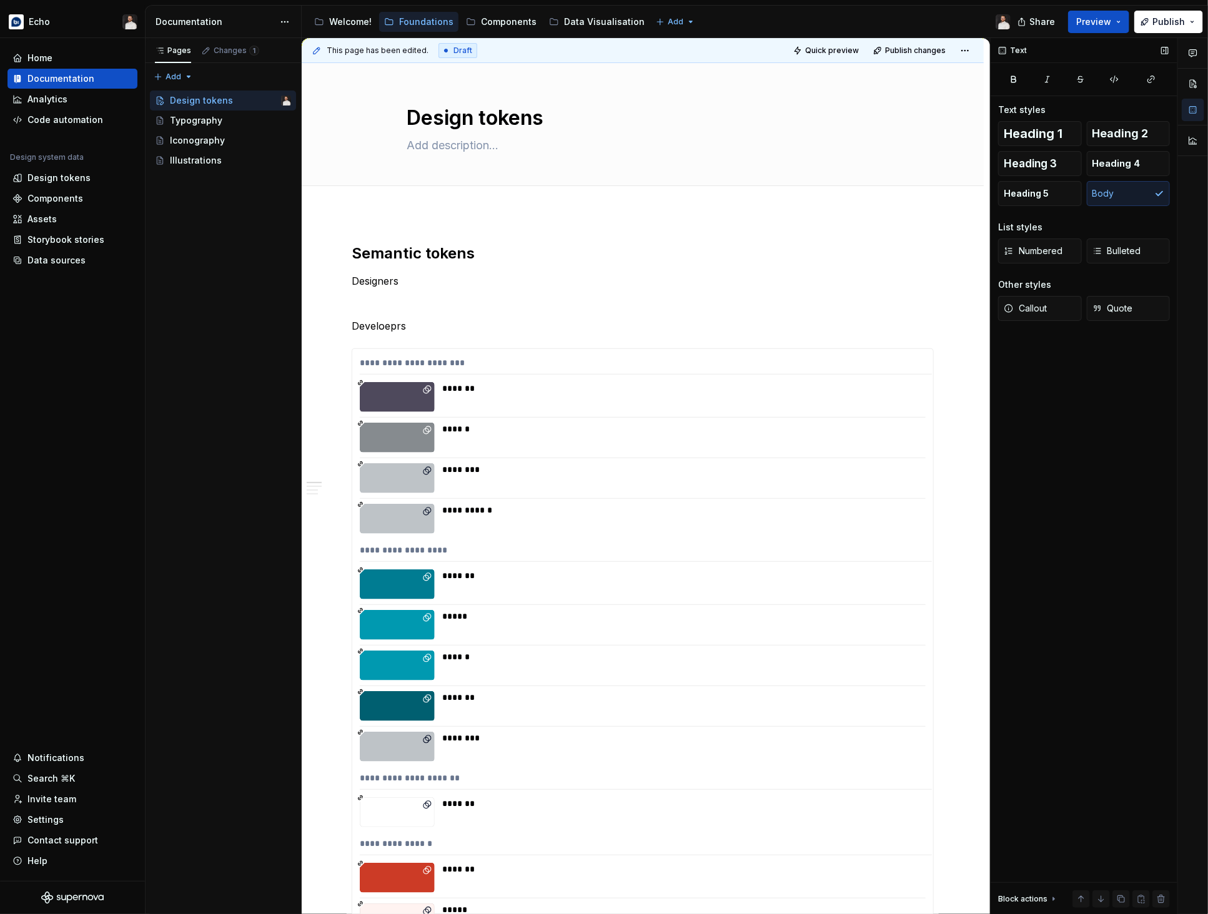
type textarea "*"
